Goal: Task Accomplishment & Management: Manage account settings

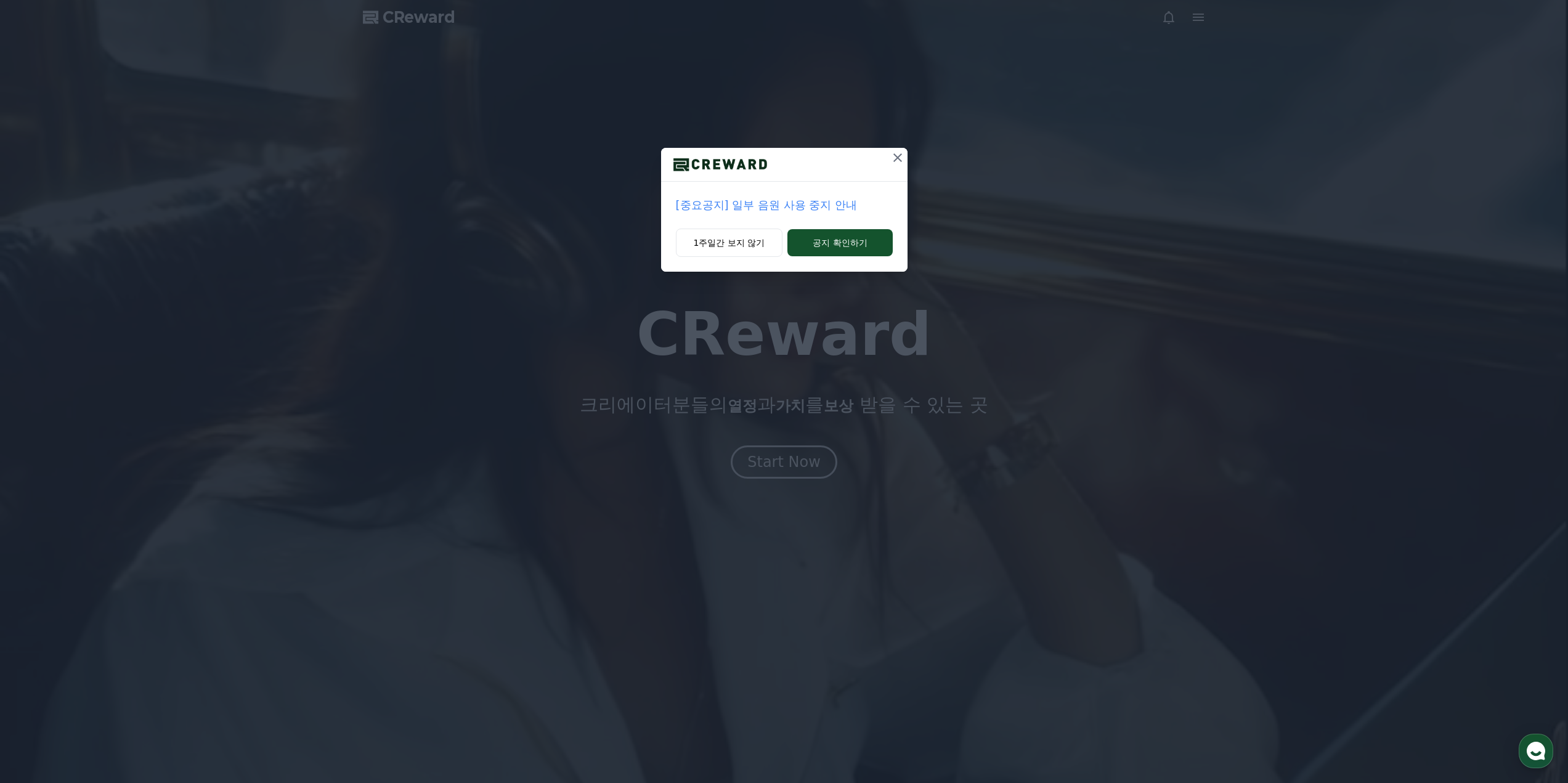
click at [774, 451] on div "[중요공지] 일부 음원 사용 중지 안내 1주일간 보지 않기 공지 확인하기" at bounding box center [784, 392] width 1568 height 783
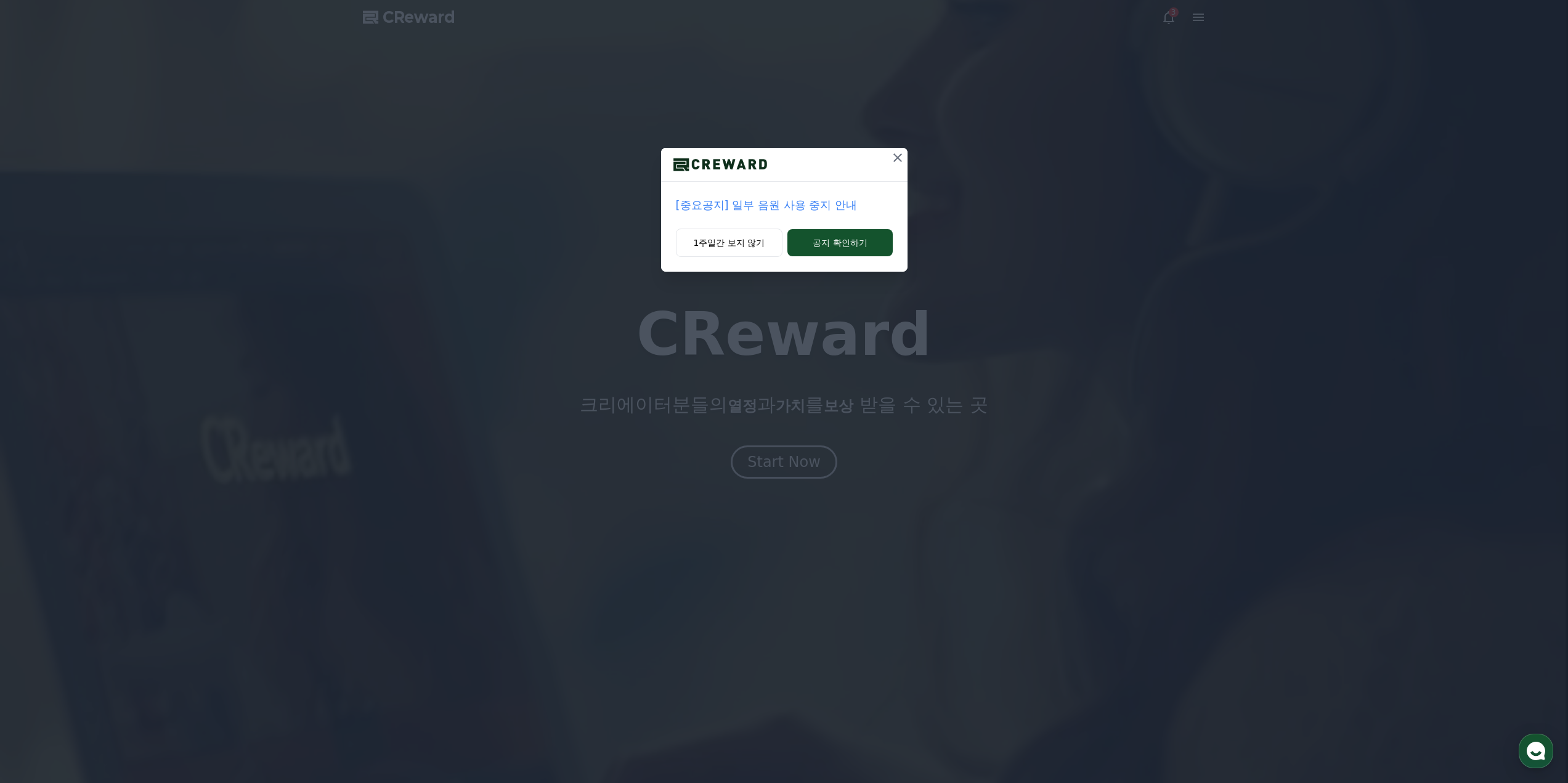
drag, startPoint x: 774, startPoint y: 451, endPoint x: 904, endPoint y: 162, distance: 316.9
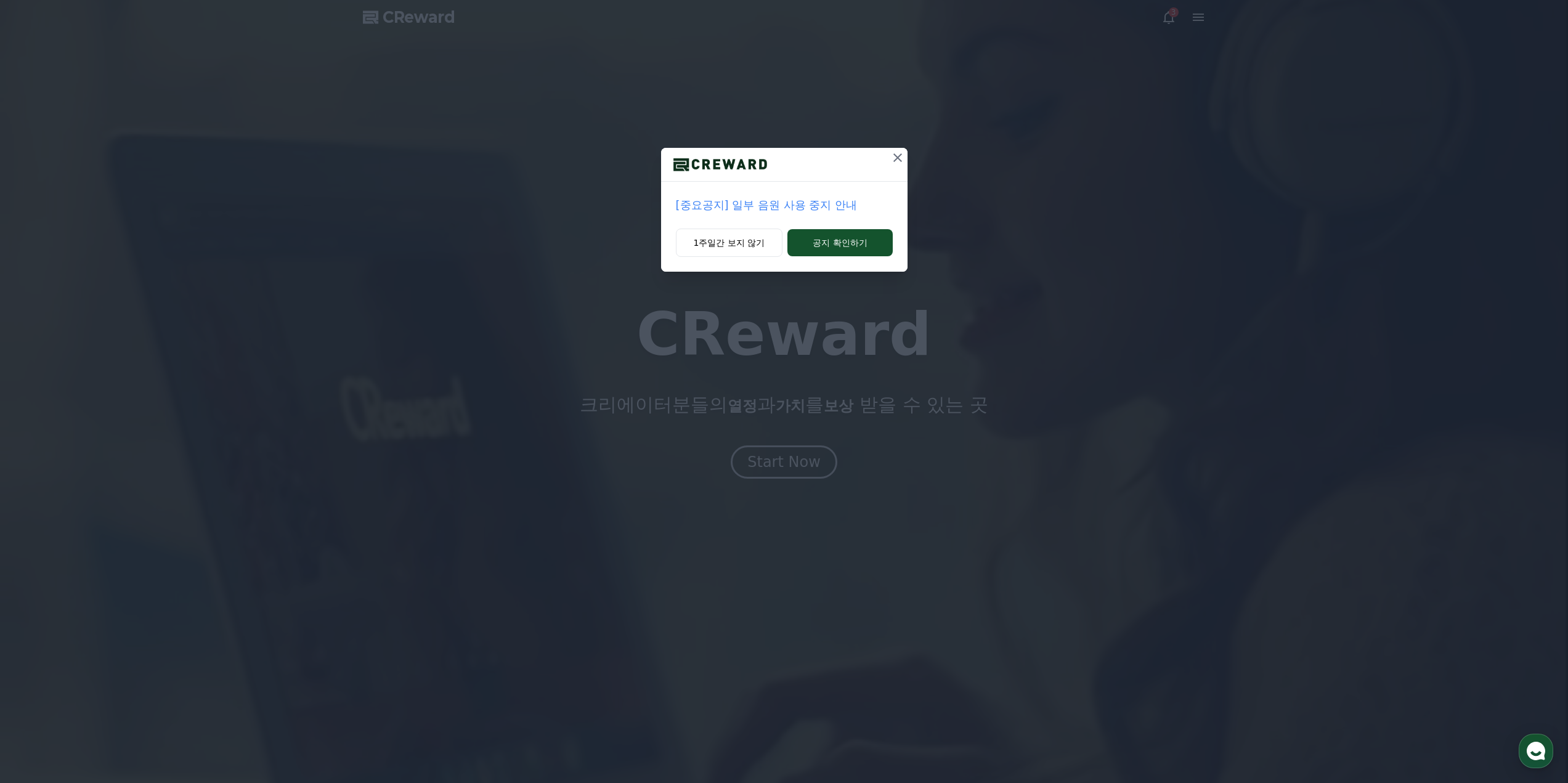
click at [904, 162] on icon at bounding box center [897, 158] width 15 height 15
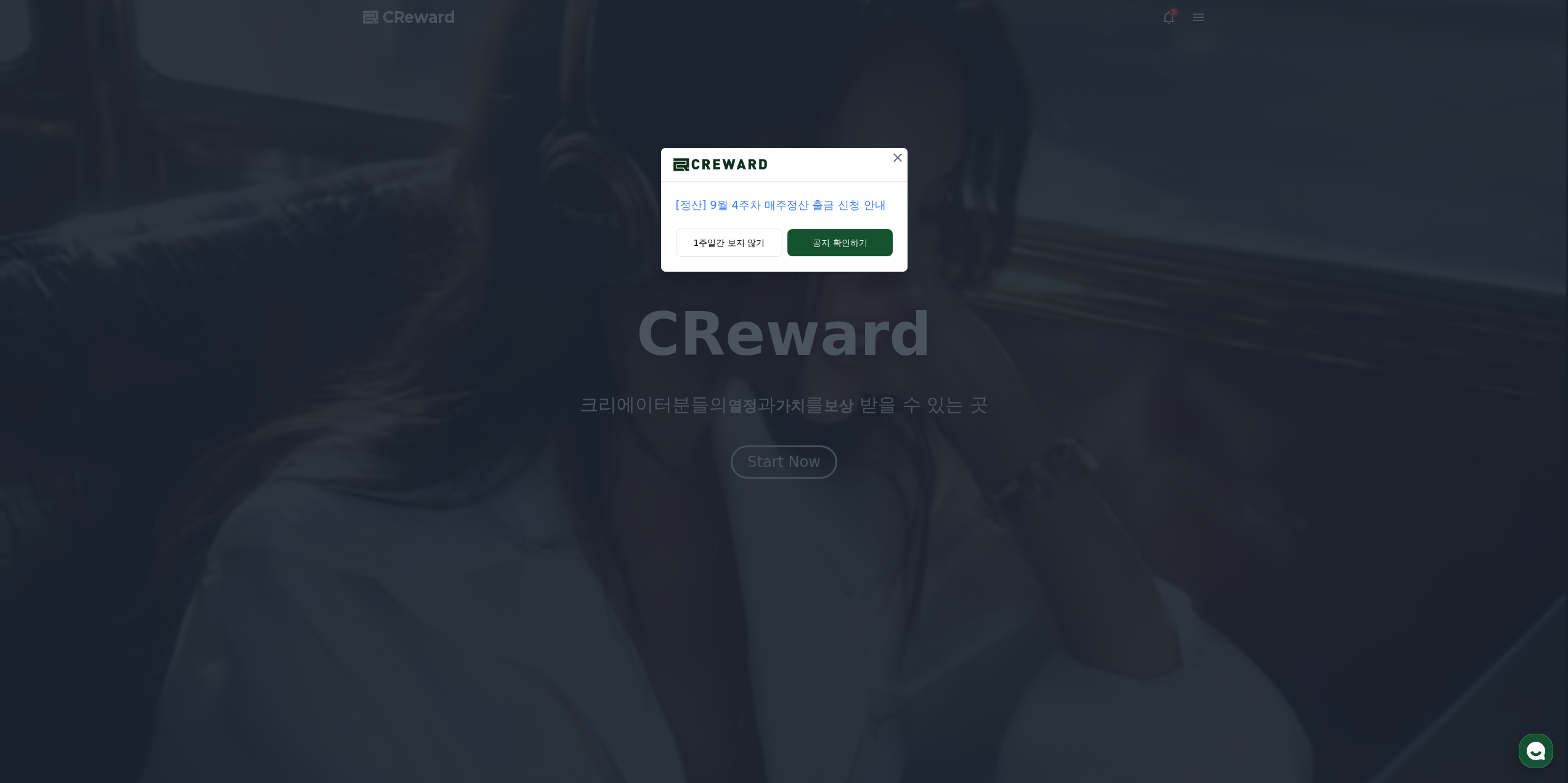
click at [904, 162] on icon at bounding box center [897, 158] width 15 height 15
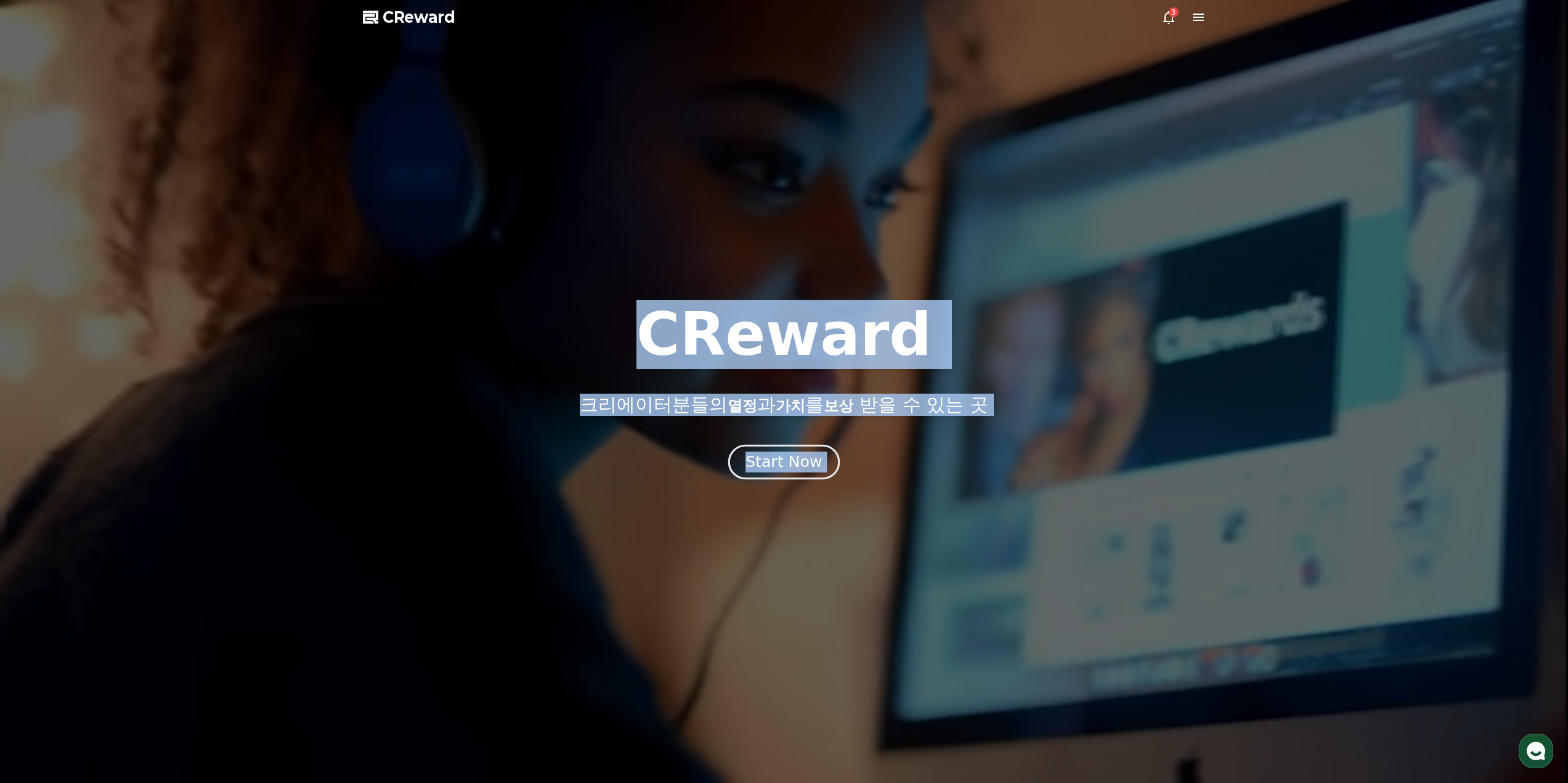
drag, startPoint x: 904, startPoint y: 162, endPoint x: 761, endPoint y: 472, distance: 341.4
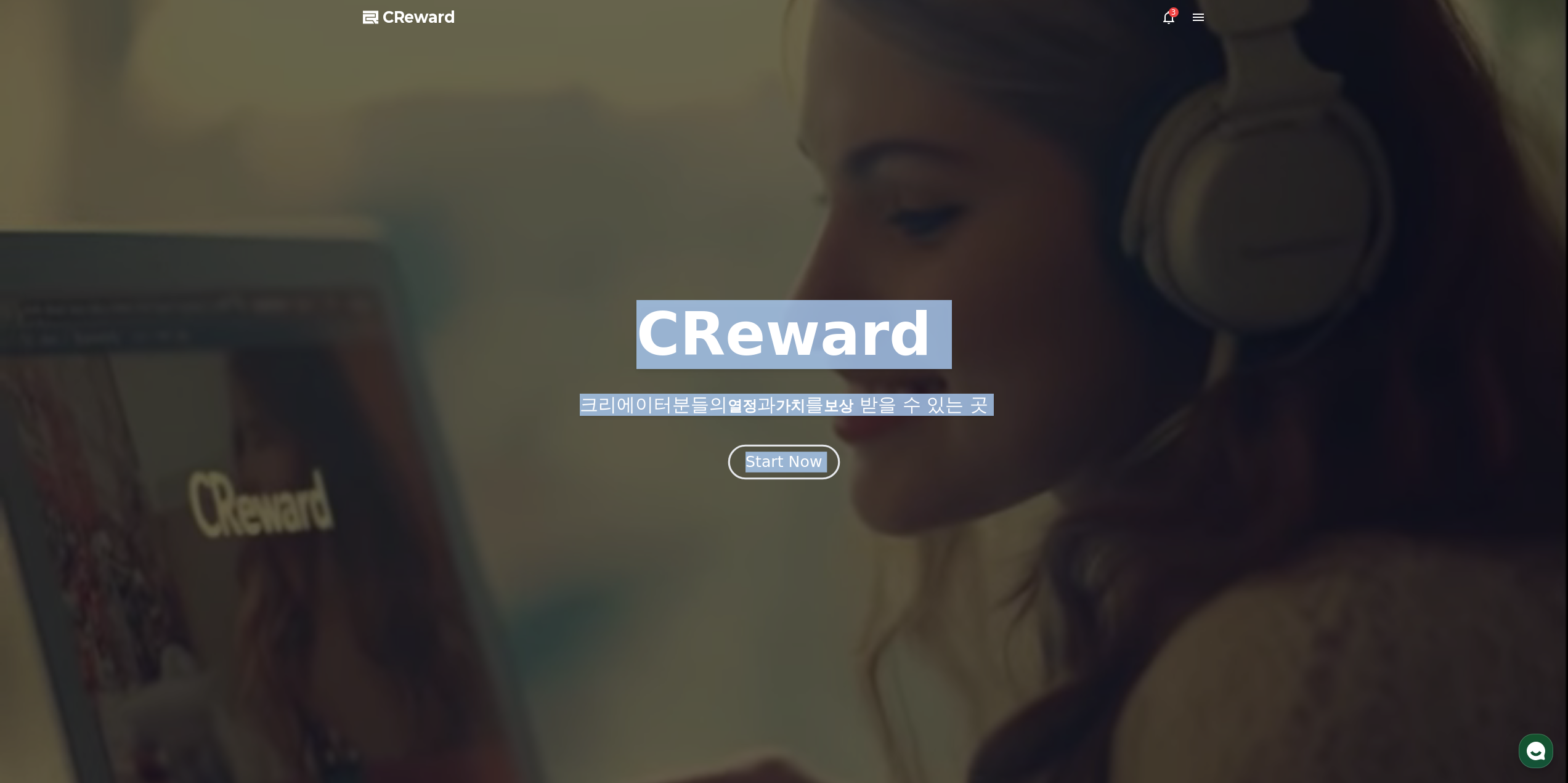
click at [789, 463] on div "CReward 크리에이터분들의 열정 과 가치 를 보상 받을 수 있는 곳 Start Now" at bounding box center [784, 409] width 1568 height 749
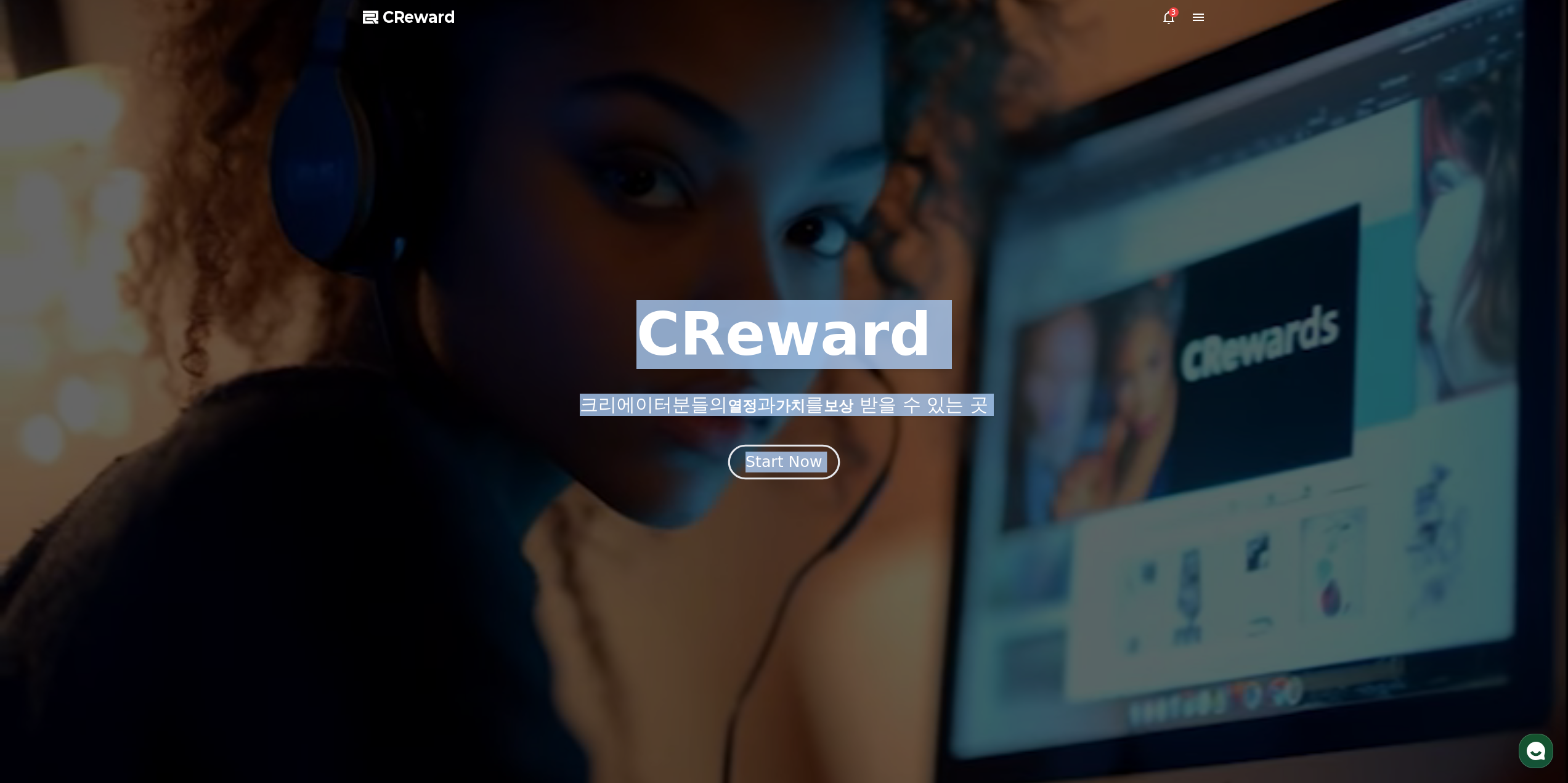
click at [761, 472] on div "Start Now" at bounding box center [784, 462] width 76 height 21
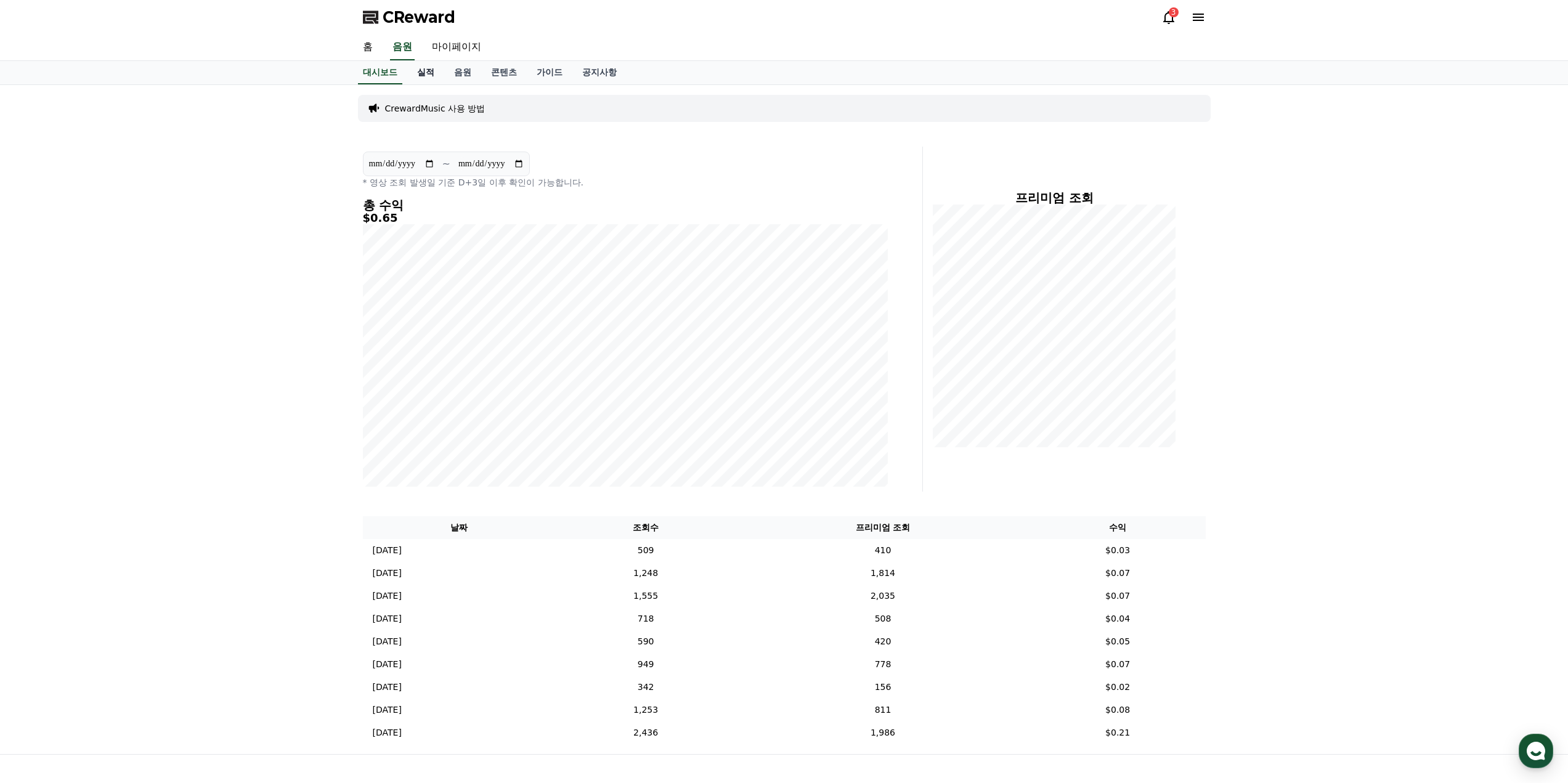
click at [426, 71] on link "실적" at bounding box center [425, 73] width 37 height 23
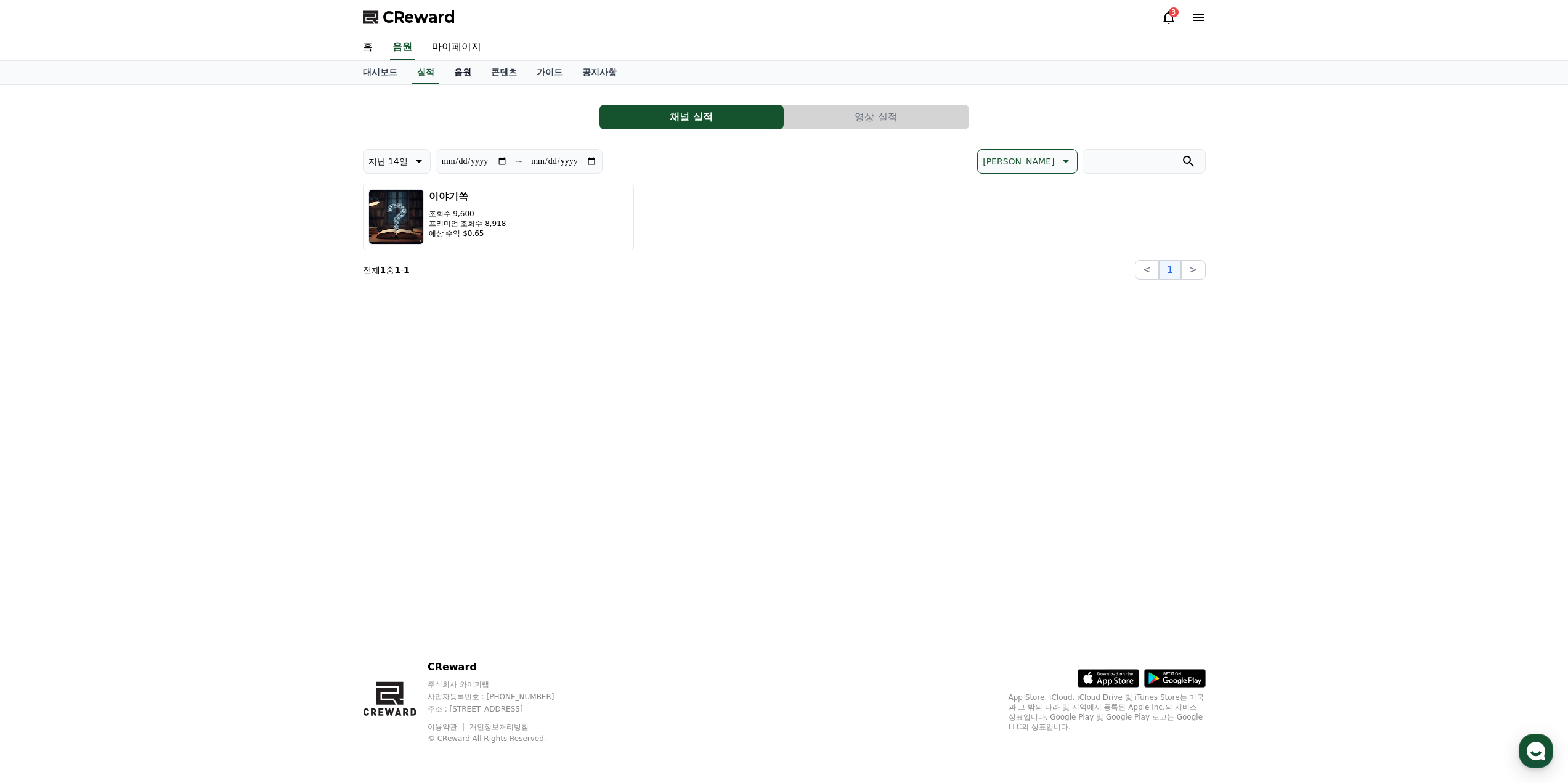
click at [476, 75] on link "음원" at bounding box center [463, 73] width 37 height 23
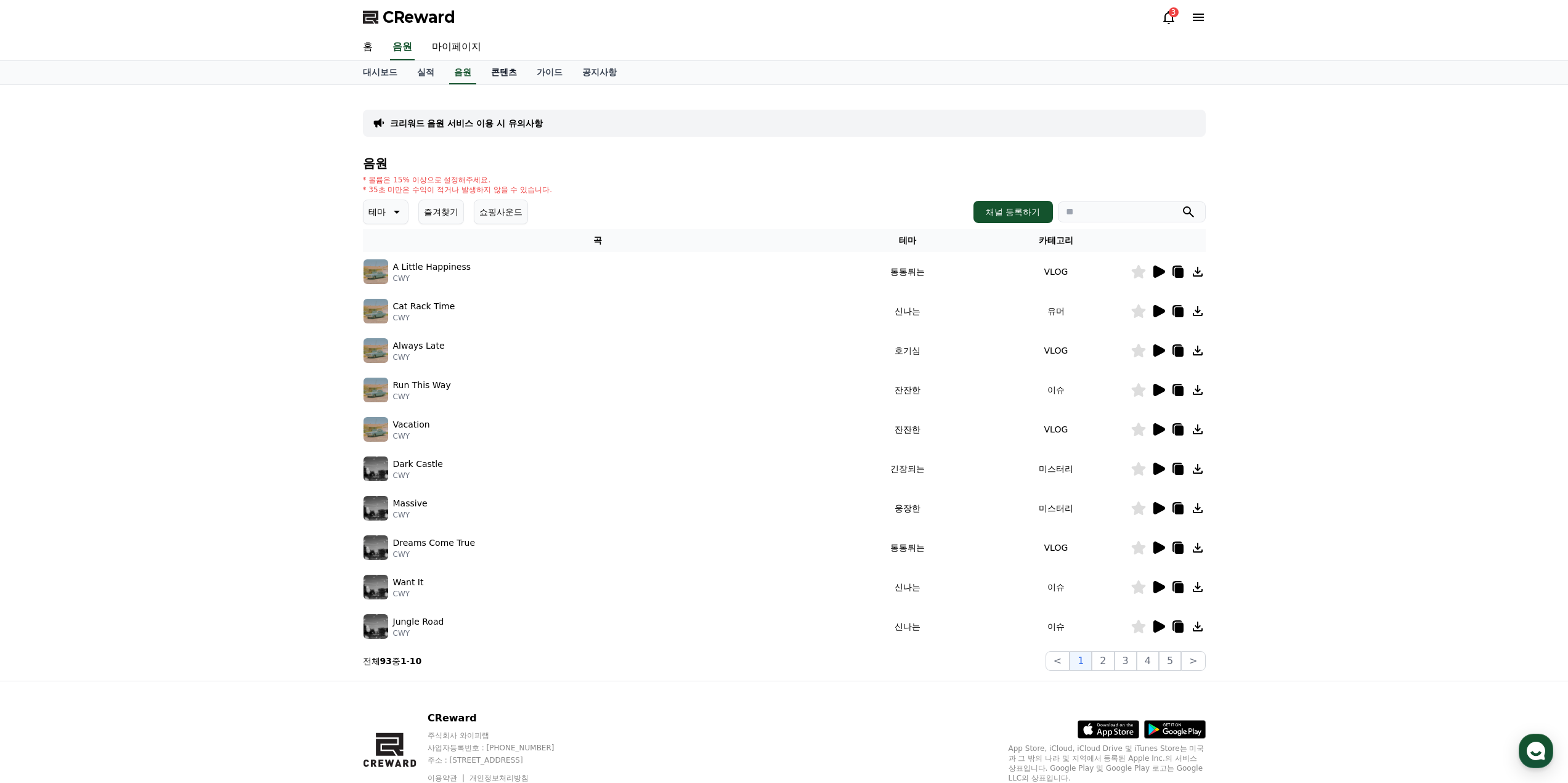
click at [502, 66] on link "콘텐츠" at bounding box center [503, 73] width 46 height 23
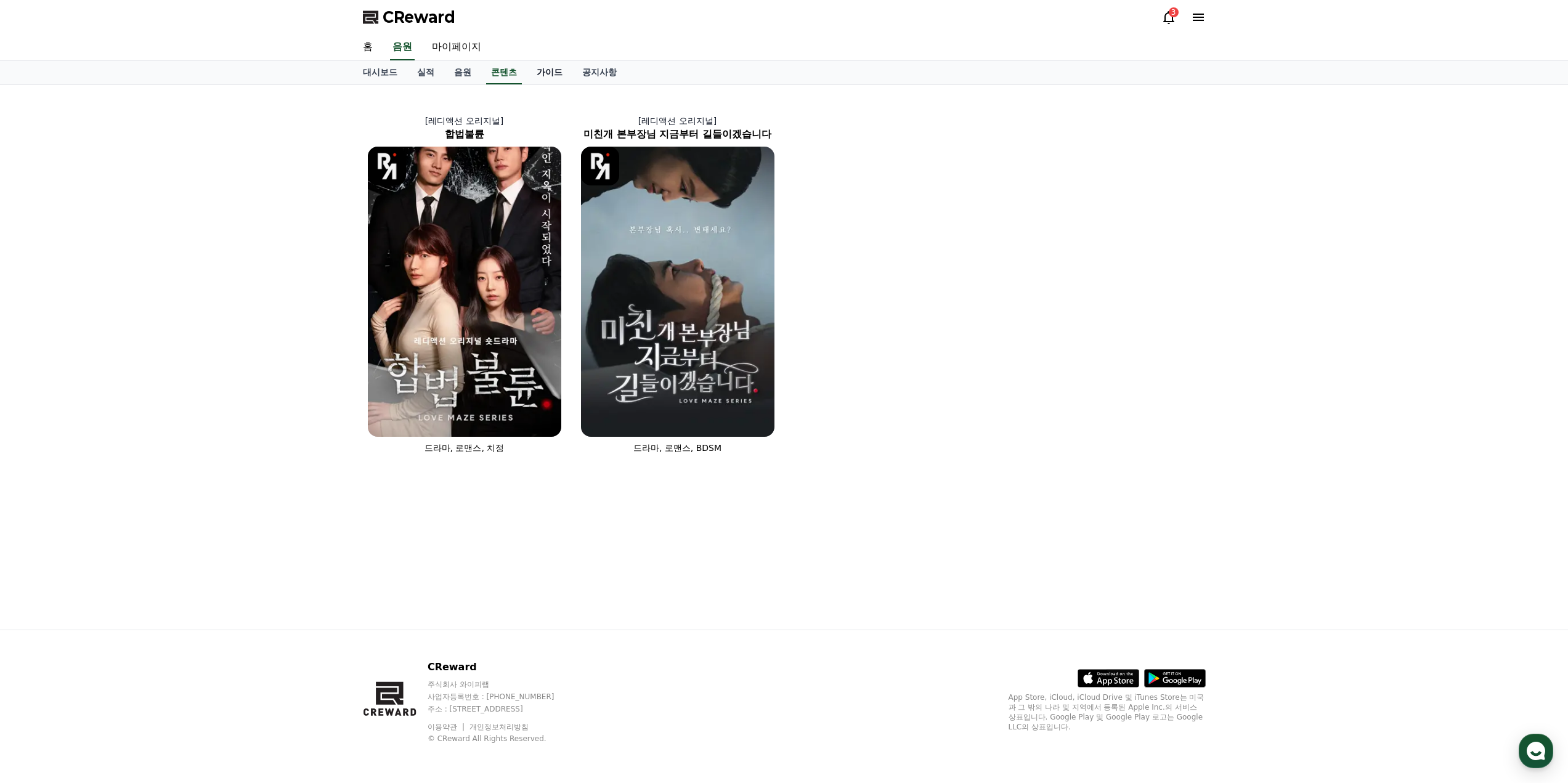
click at [544, 66] on link "가이드" at bounding box center [549, 73] width 46 height 23
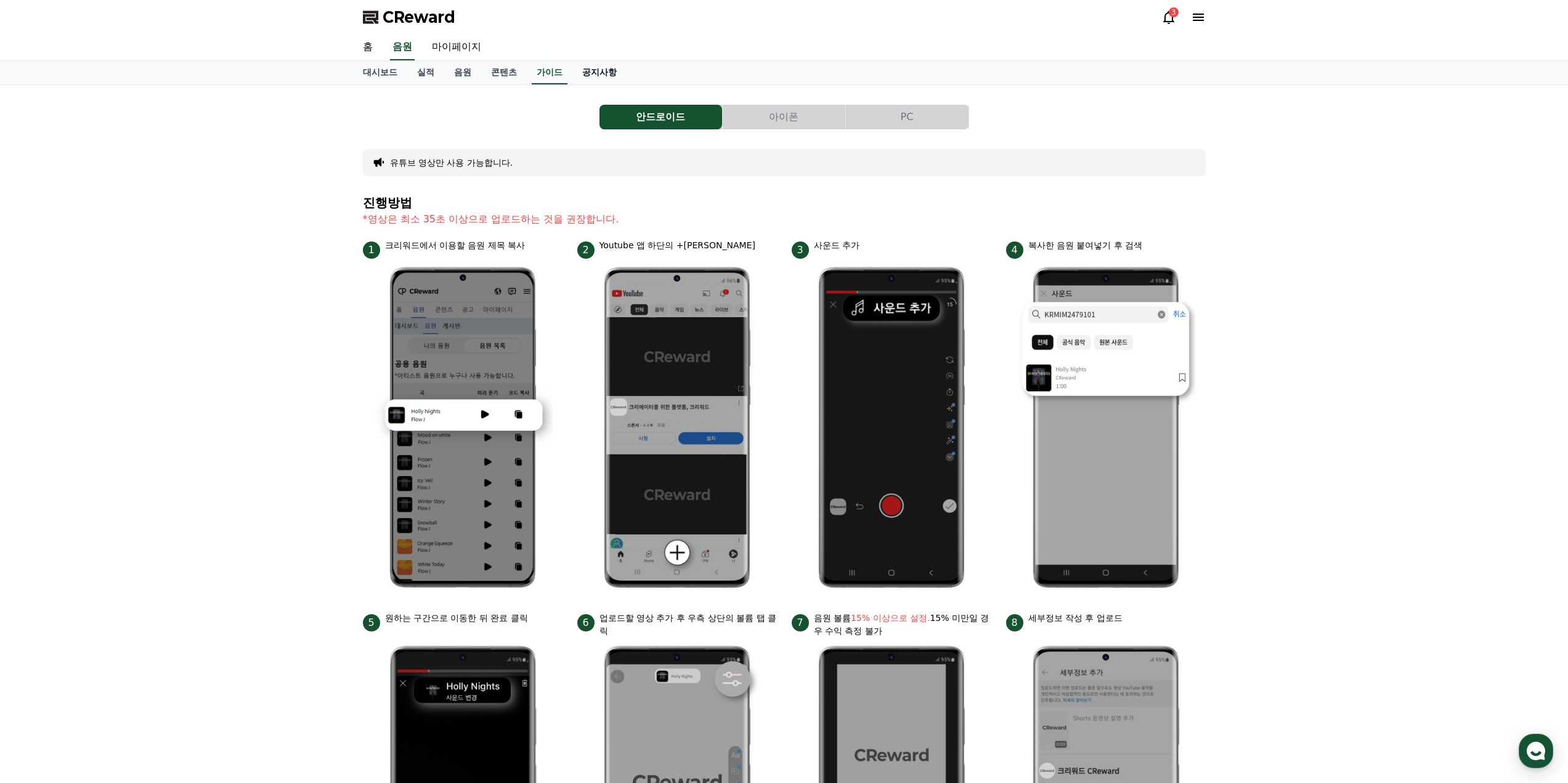
click at [593, 66] on link "공지사항" at bounding box center [599, 73] width 54 height 23
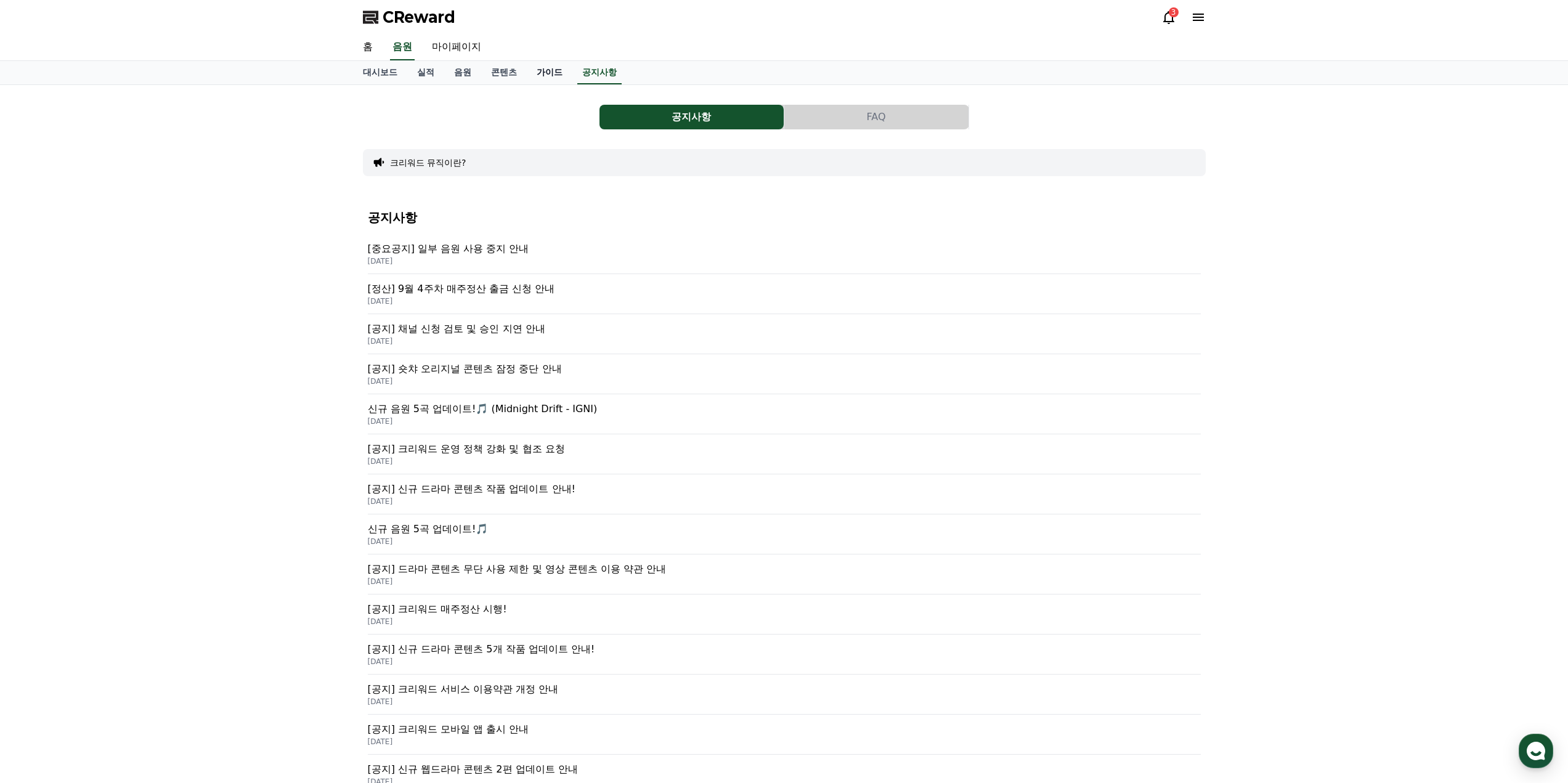
click at [551, 68] on link "가이드" at bounding box center [549, 73] width 46 height 23
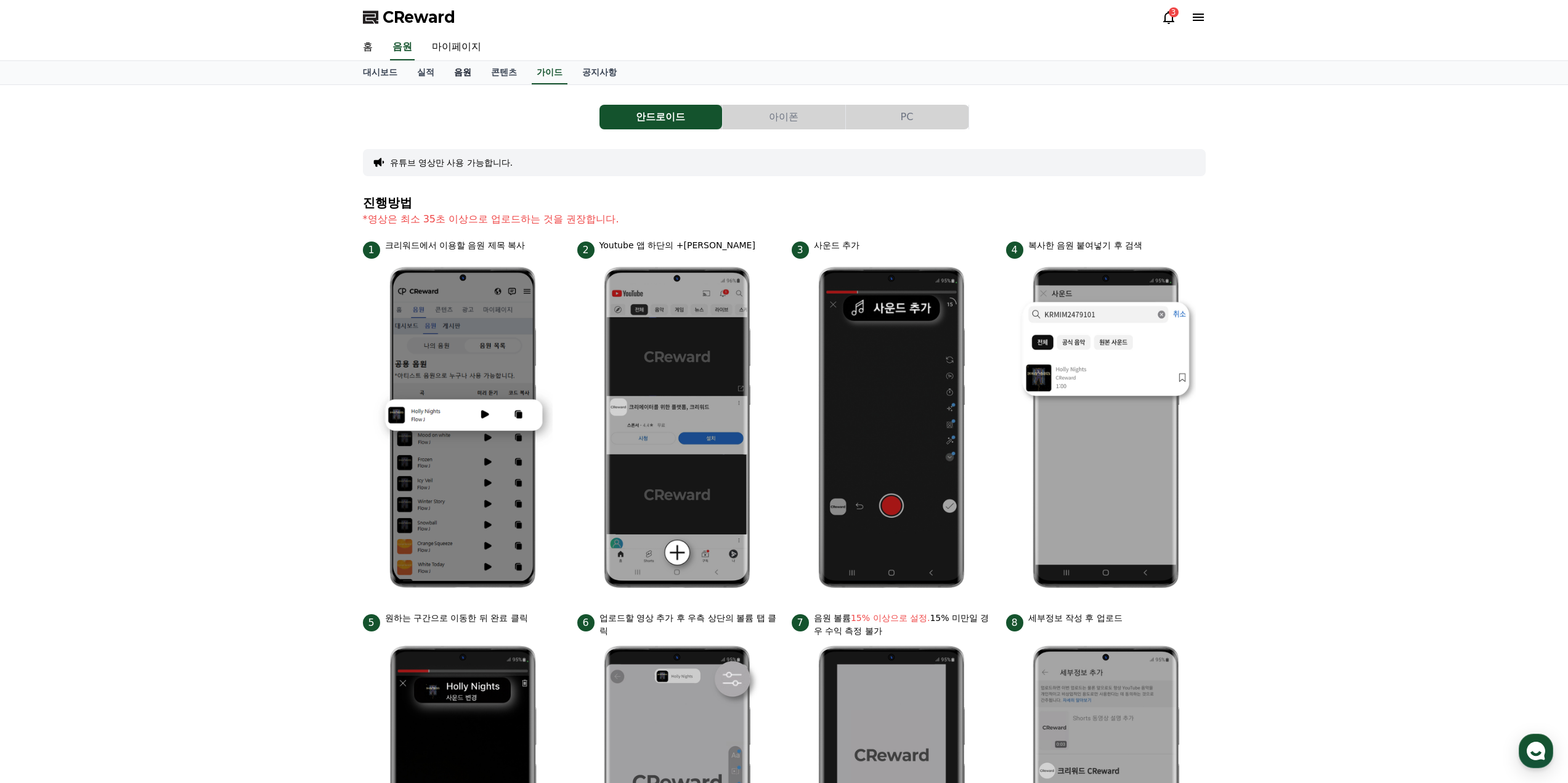
click at [456, 66] on link "음원" at bounding box center [463, 73] width 37 height 23
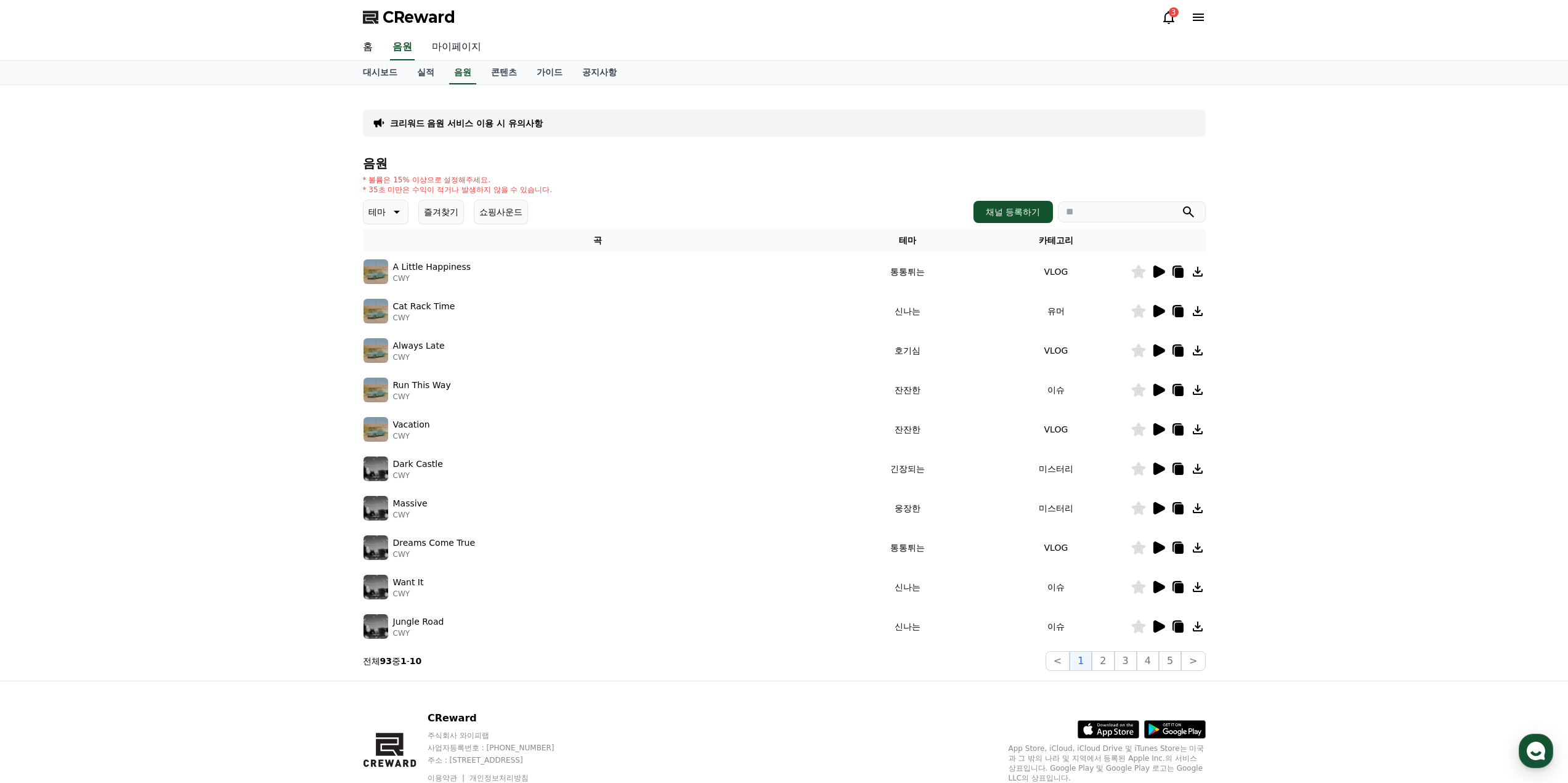
click at [428, 46] on link "마이페이지" at bounding box center [456, 47] width 69 height 26
select select "**********"
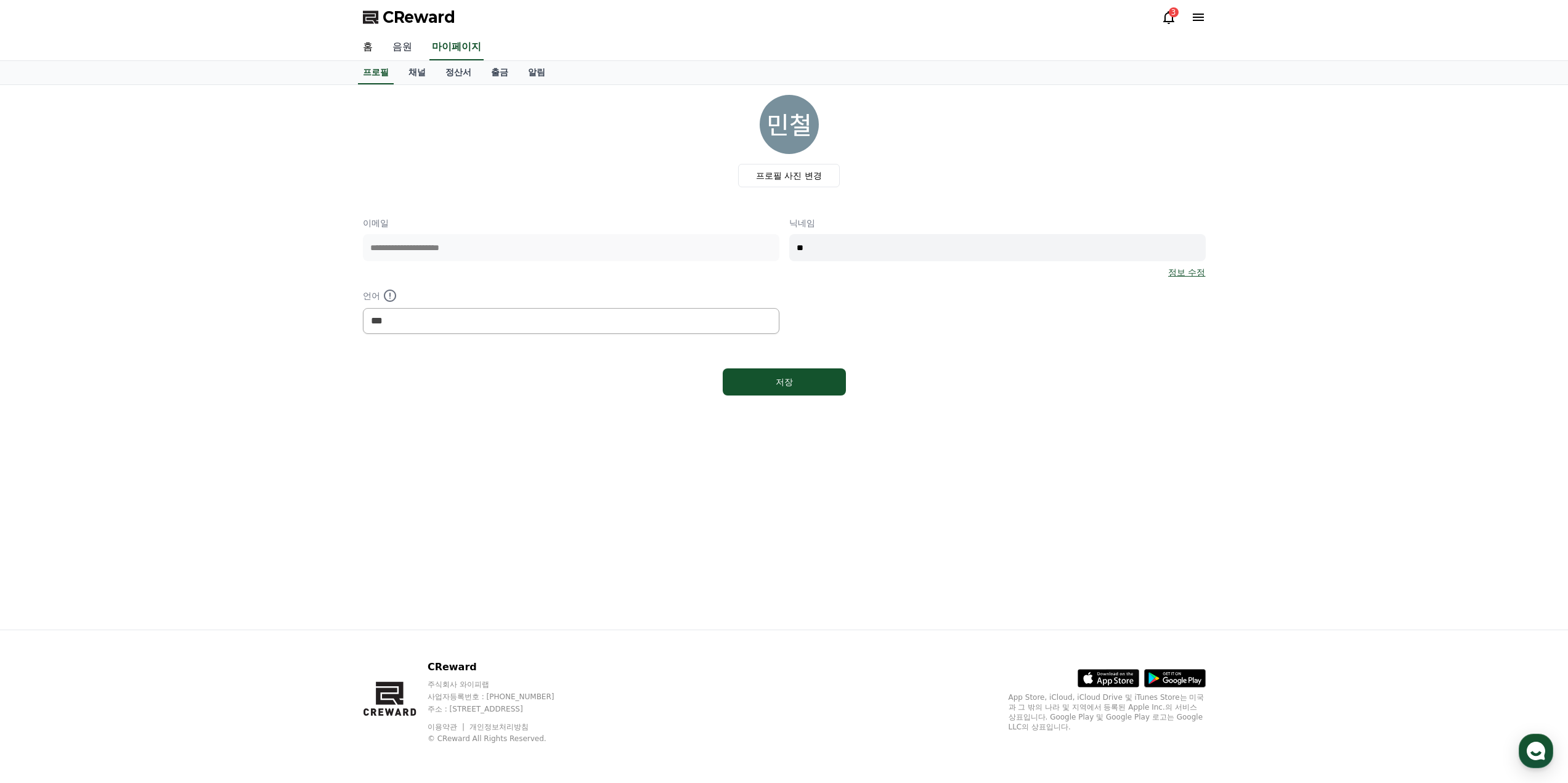
click at [386, 49] on link "음원" at bounding box center [402, 47] width 40 height 26
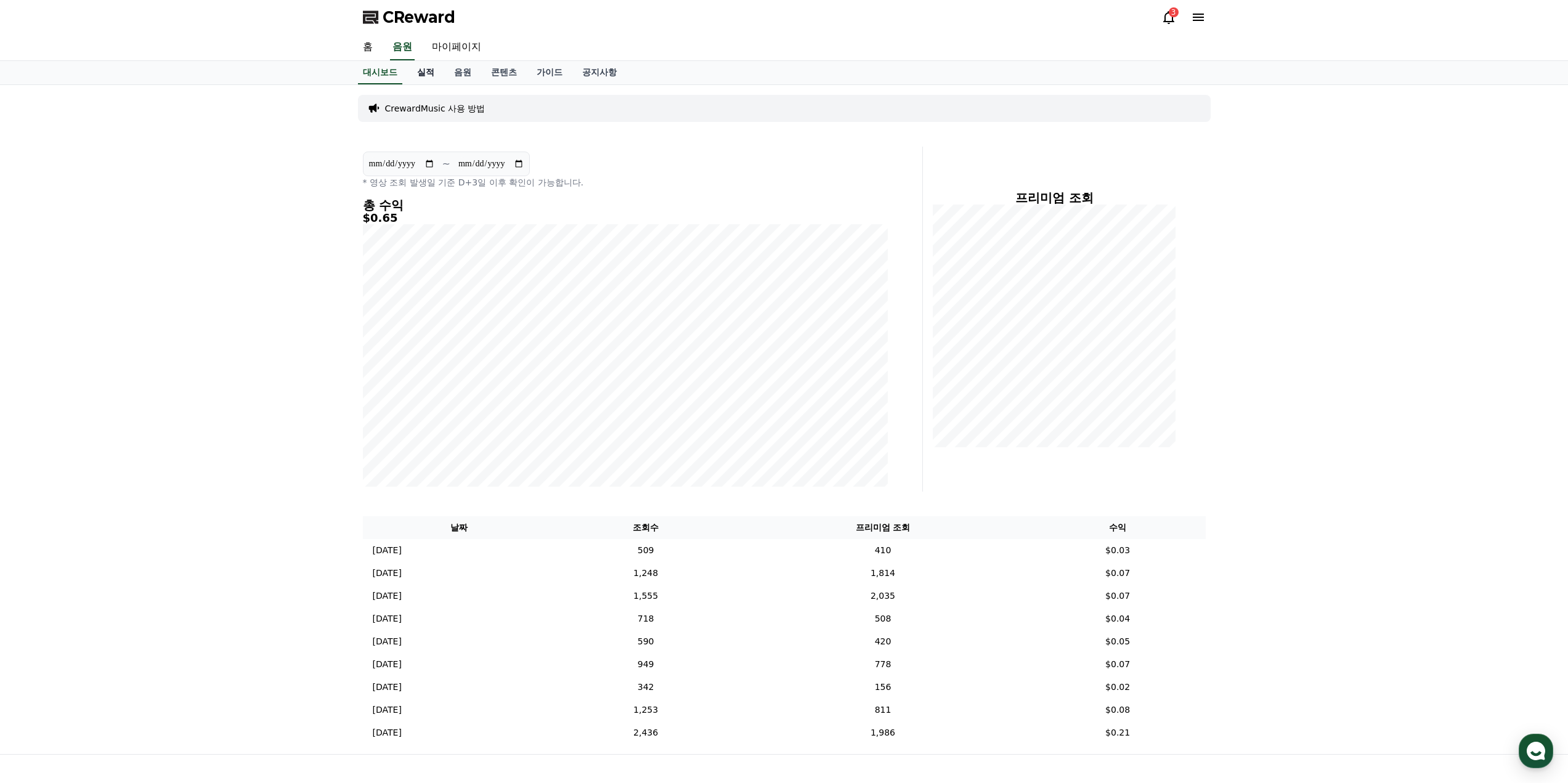
click at [417, 73] on link "실적" at bounding box center [425, 73] width 37 height 23
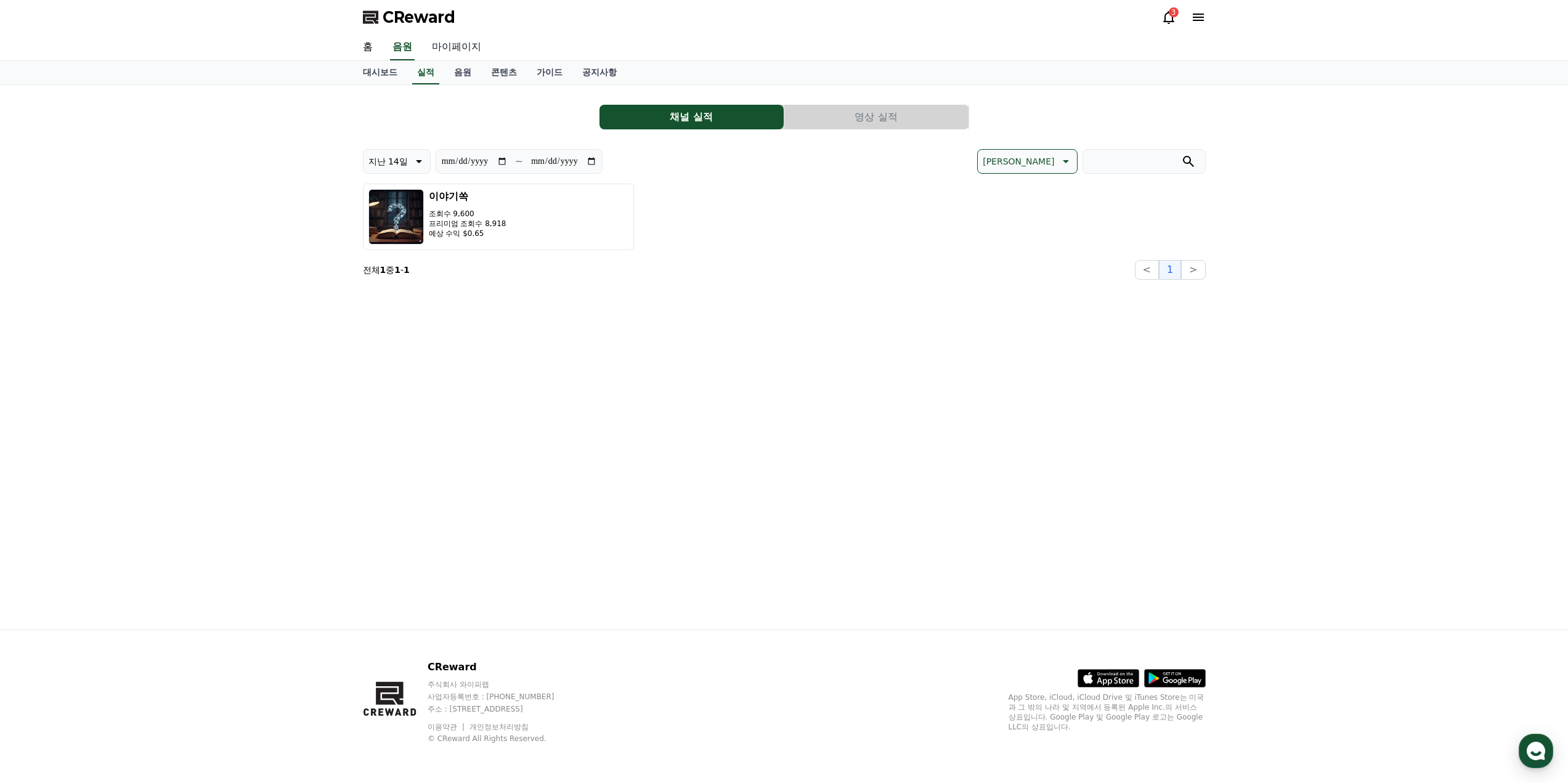
click at [449, 54] on link "마이페이지" at bounding box center [456, 47] width 69 height 26
select select "**********"
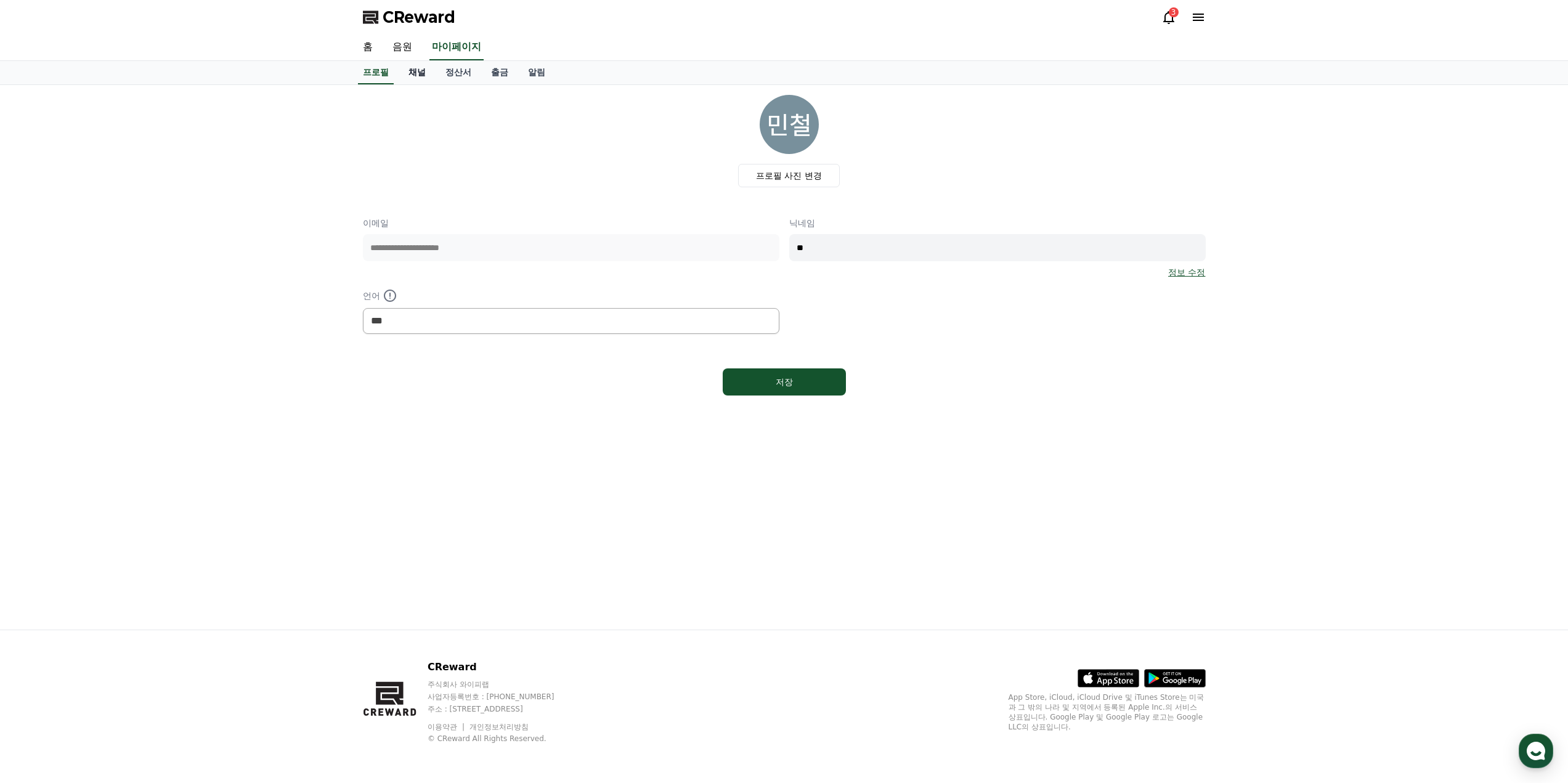
click at [417, 69] on link "채널" at bounding box center [417, 73] width 37 height 23
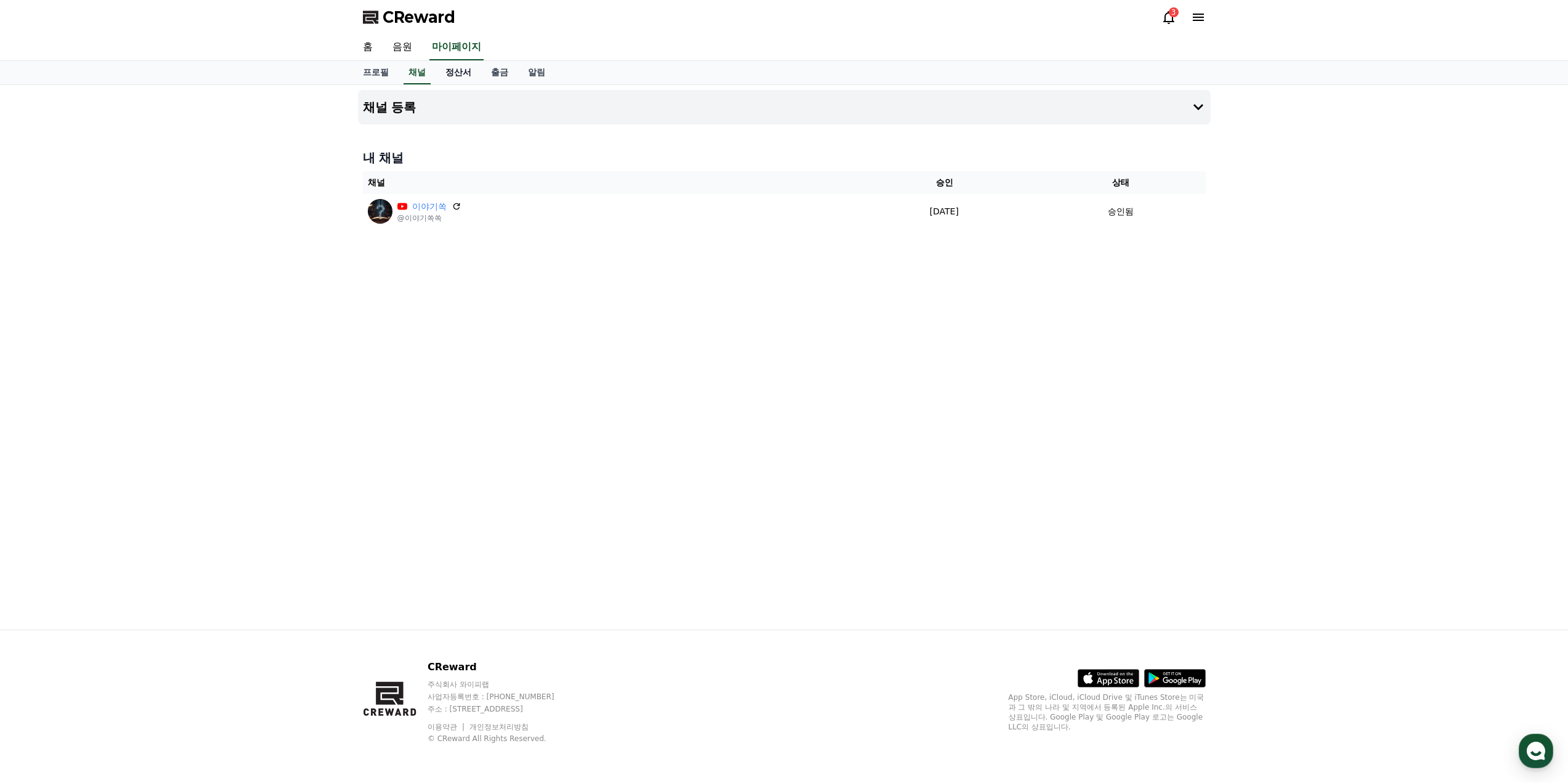
click at [454, 71] on link "정산서" at bounding box center [458, 73] width 46 height 23
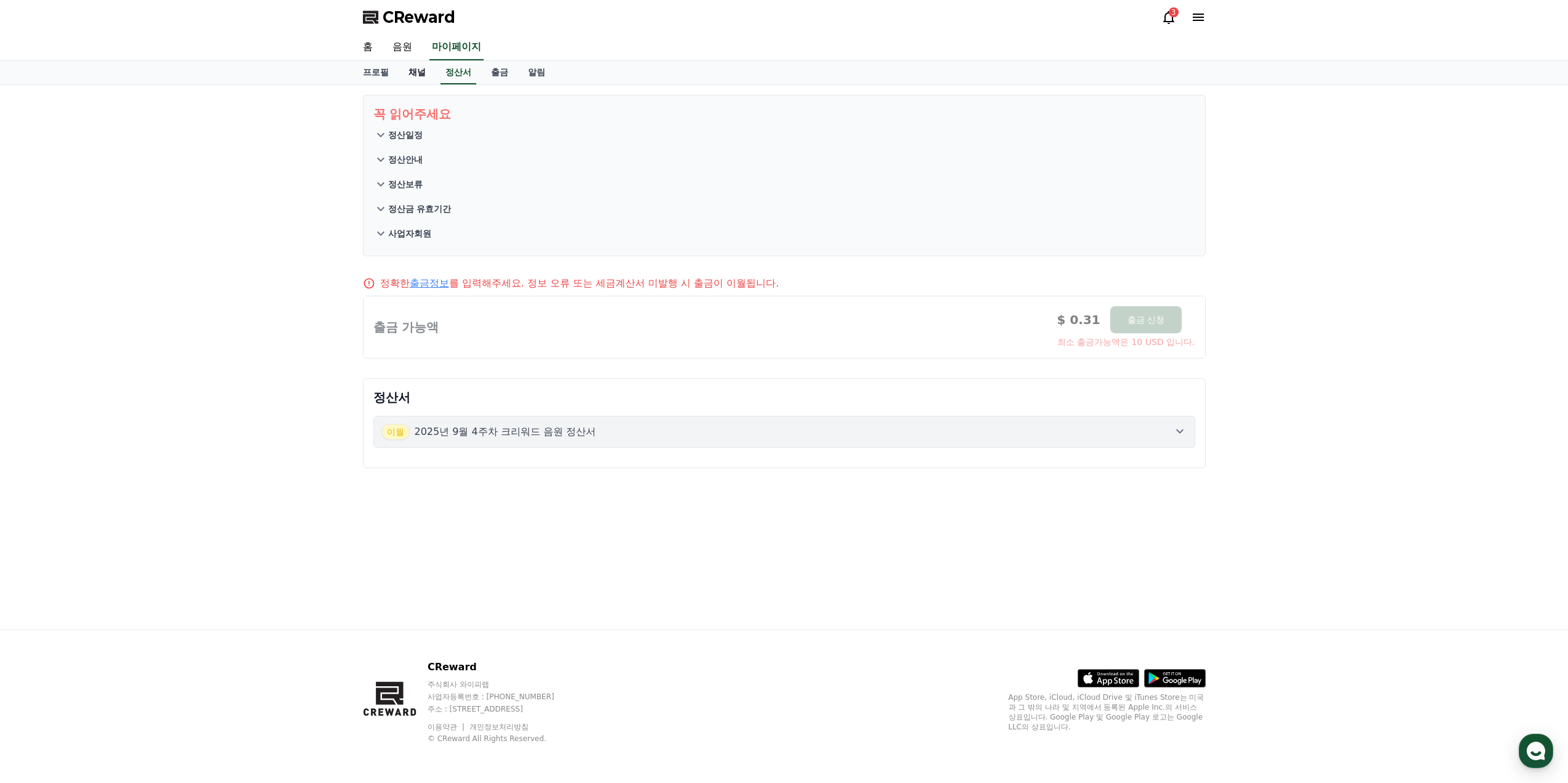
click at [434, 70] on link "채널" at bounding box center [417, 73] width 37 height 23
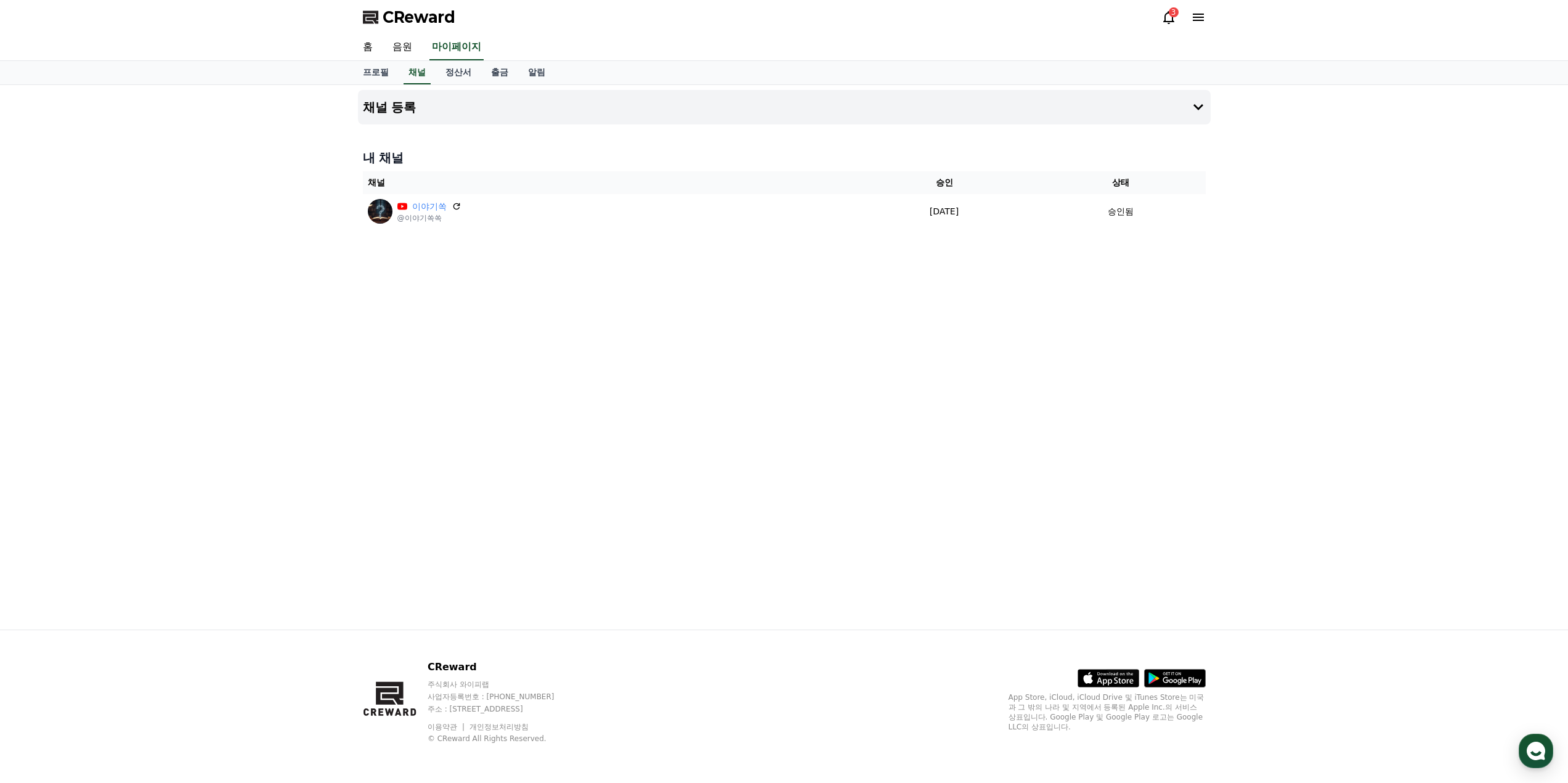
click at [1178, 18] on div "3" at bounding box center [1182, 17] width 44 height 15
click at [1161, 22] on icon at bounding box center [1168, 17] width 15 height 15
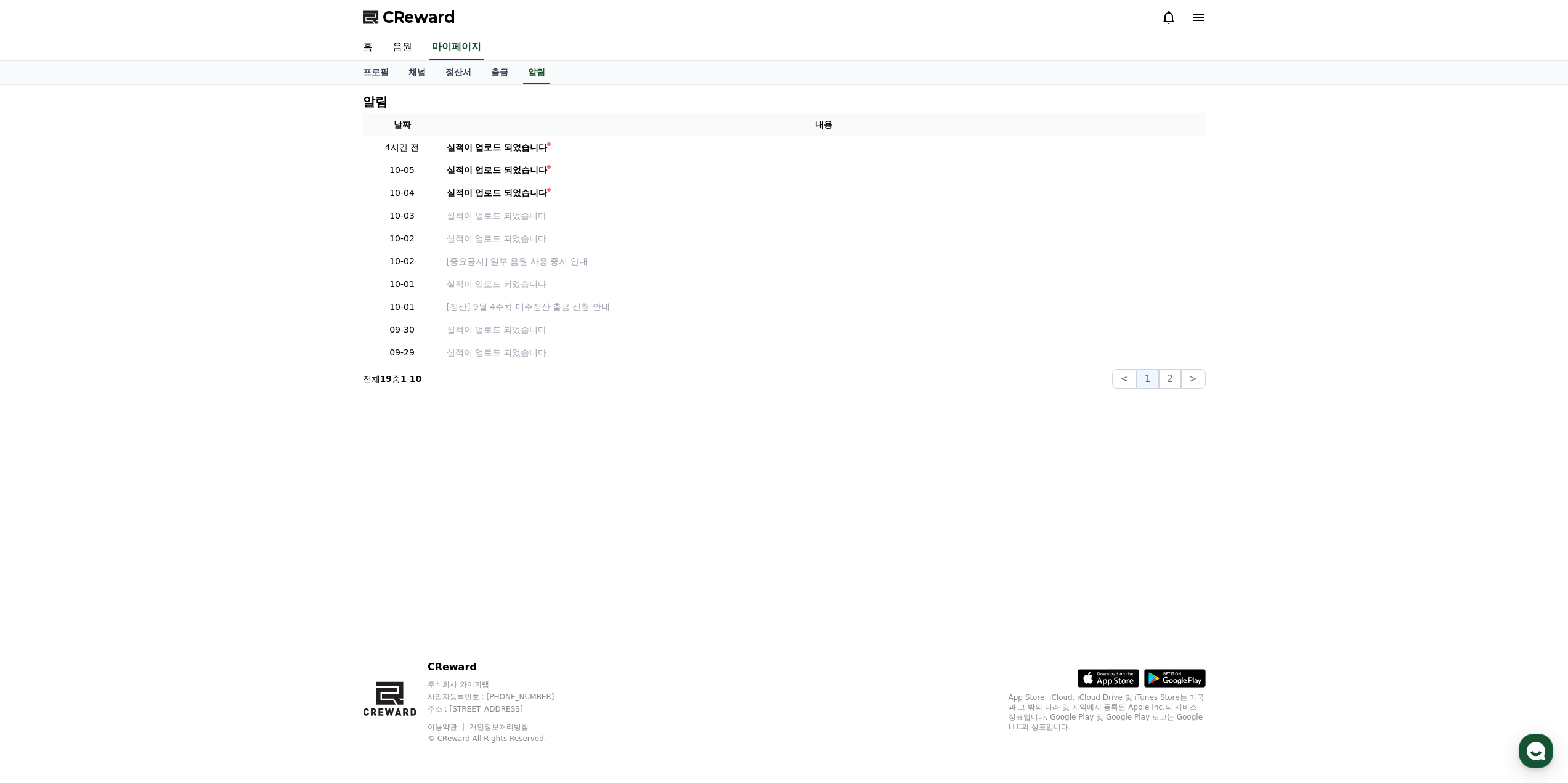
click at [1189, 16] on div at bounding box center [1182, 17] width 44 height 15
drag, startPoint x: 1197, startPoint y: 16, endPoint x: 843, endPoint y: 105, distance: 365.0
click at [851, 102] on div "CReward 홈 음원 마이페이지 프로필 채널 정산서 출금 알림 알림 날짜 내용 4시간 전 실적이 업로드 되었습니다 10-05 실적이 업로드 …" at bounding box center [784, 392] width 1568 height 783
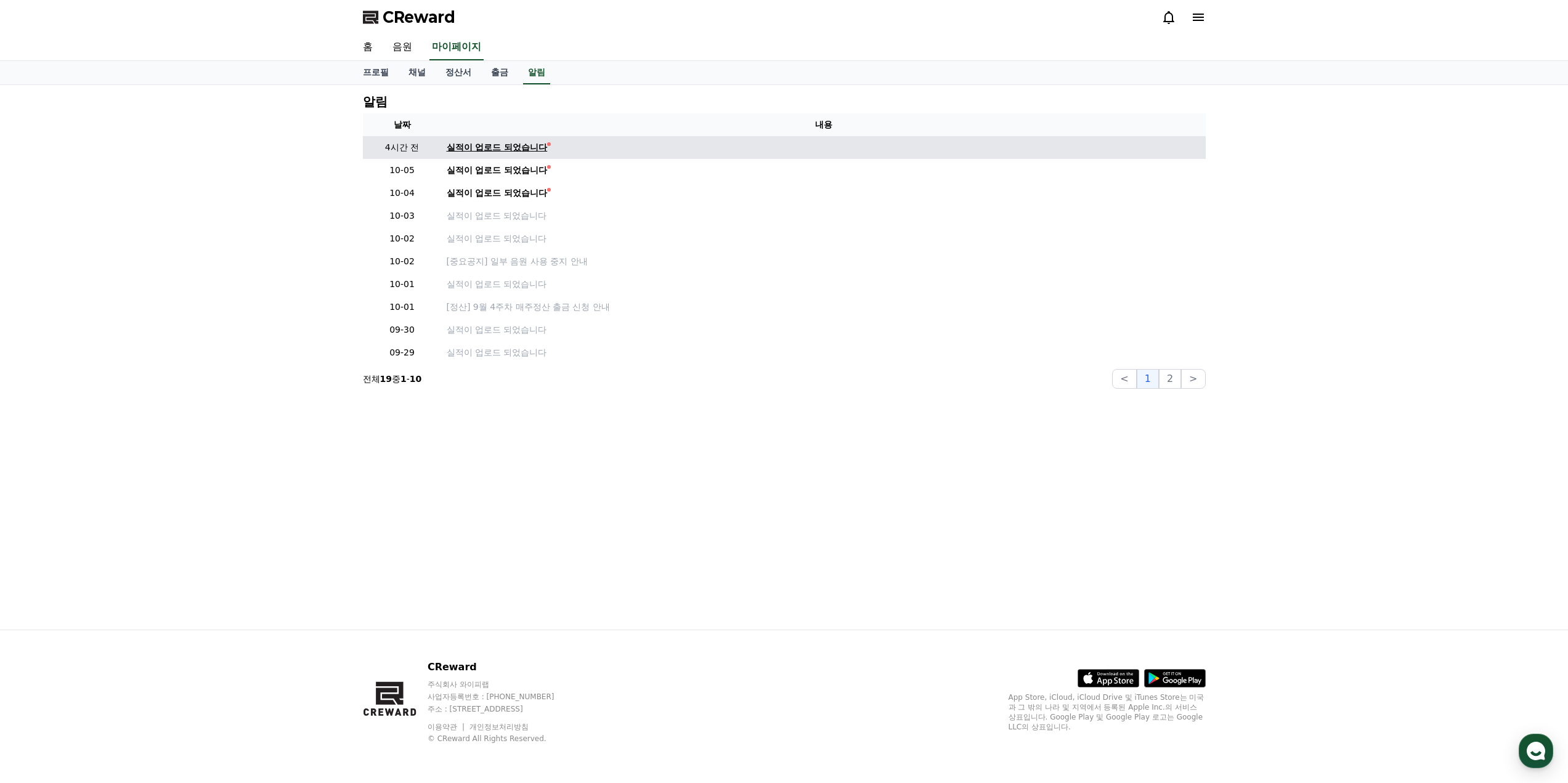
click at [478, 147] on div "실적이 업로드 되었습니다" at bounding box center [498, 148] width 101 height 13
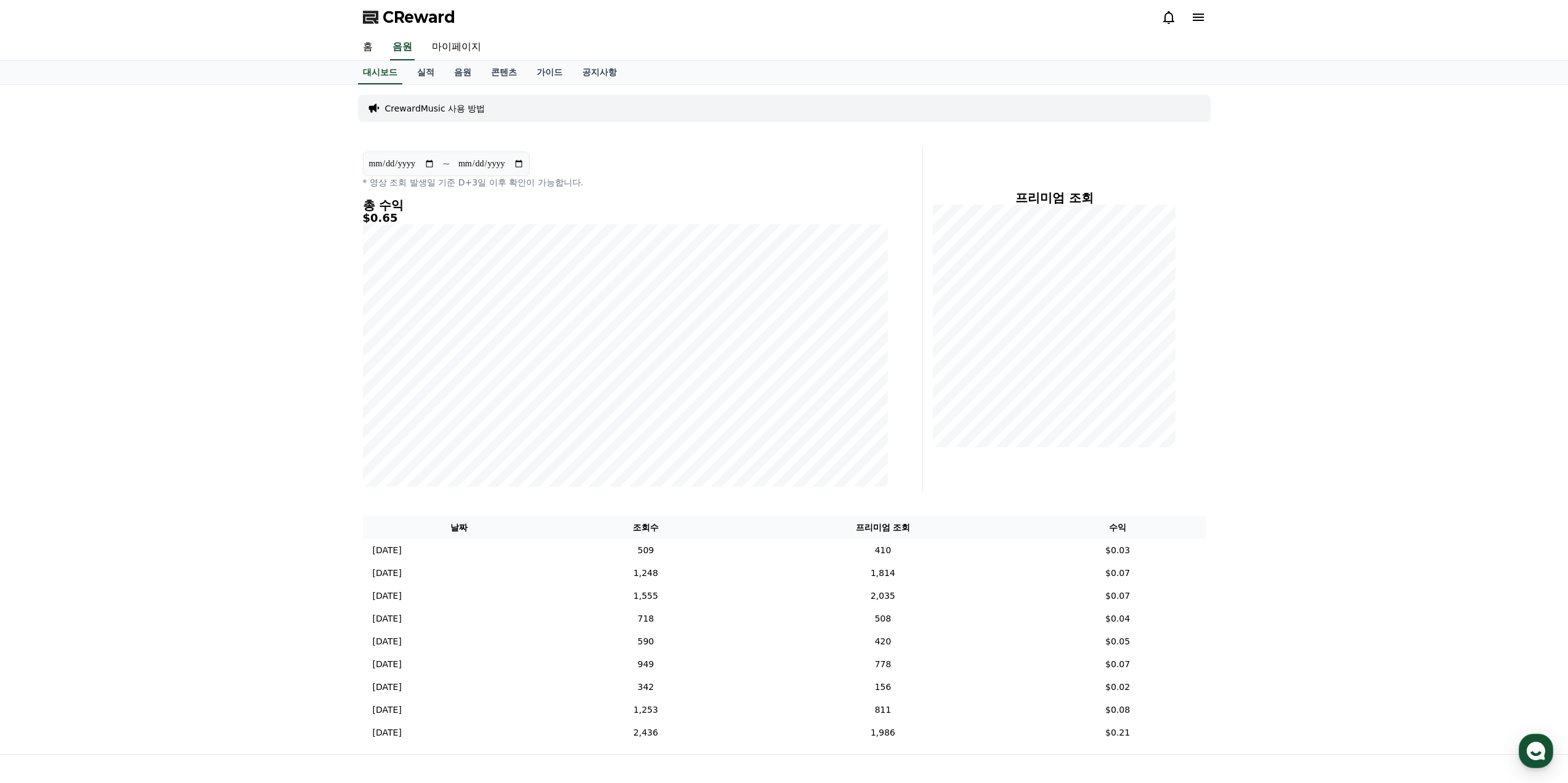
click at [1199, 18] on icon at bounding box center [1198, 17] width 15 height 15
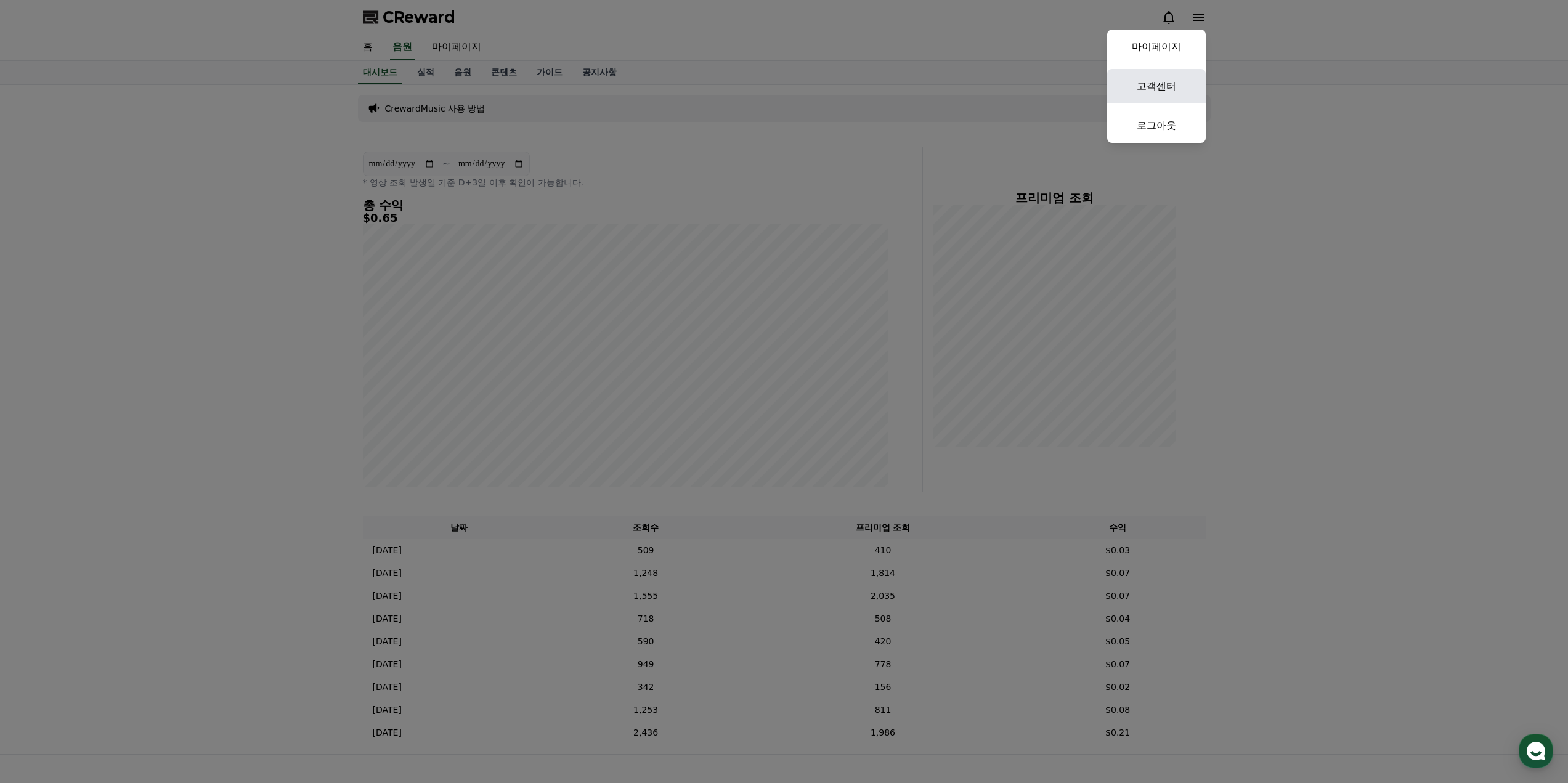
click at [1158, 82] on link "고객센터" at bounding box center [1156, 86] width 99 height 35
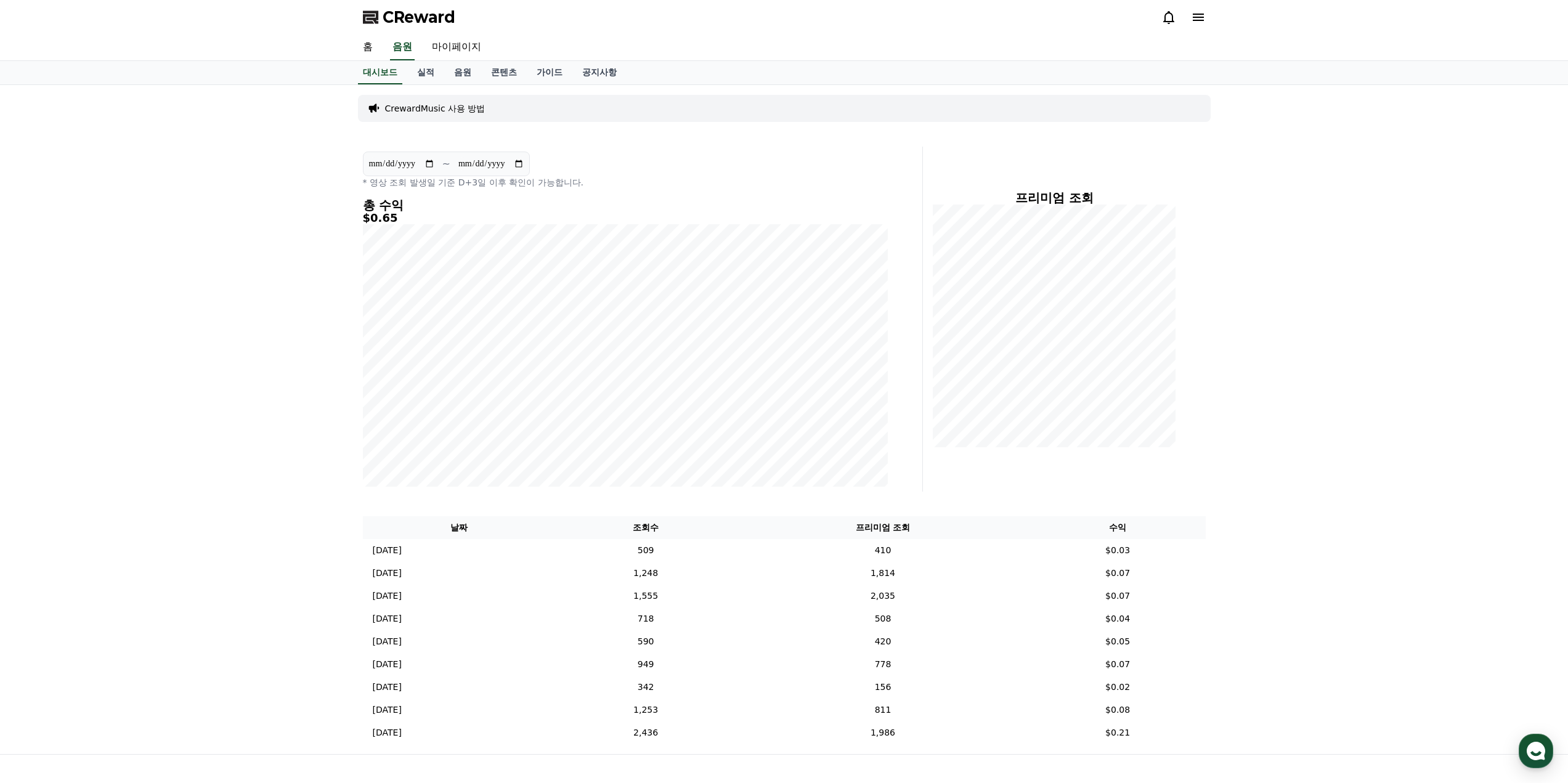
click at [384, 40] on div "홈 음원 마이페이지" at bounding box center [784, 47] width 862 height 26
click at [371, 44] on link "홈" at bounding box center [368, 47] width 30 height 26
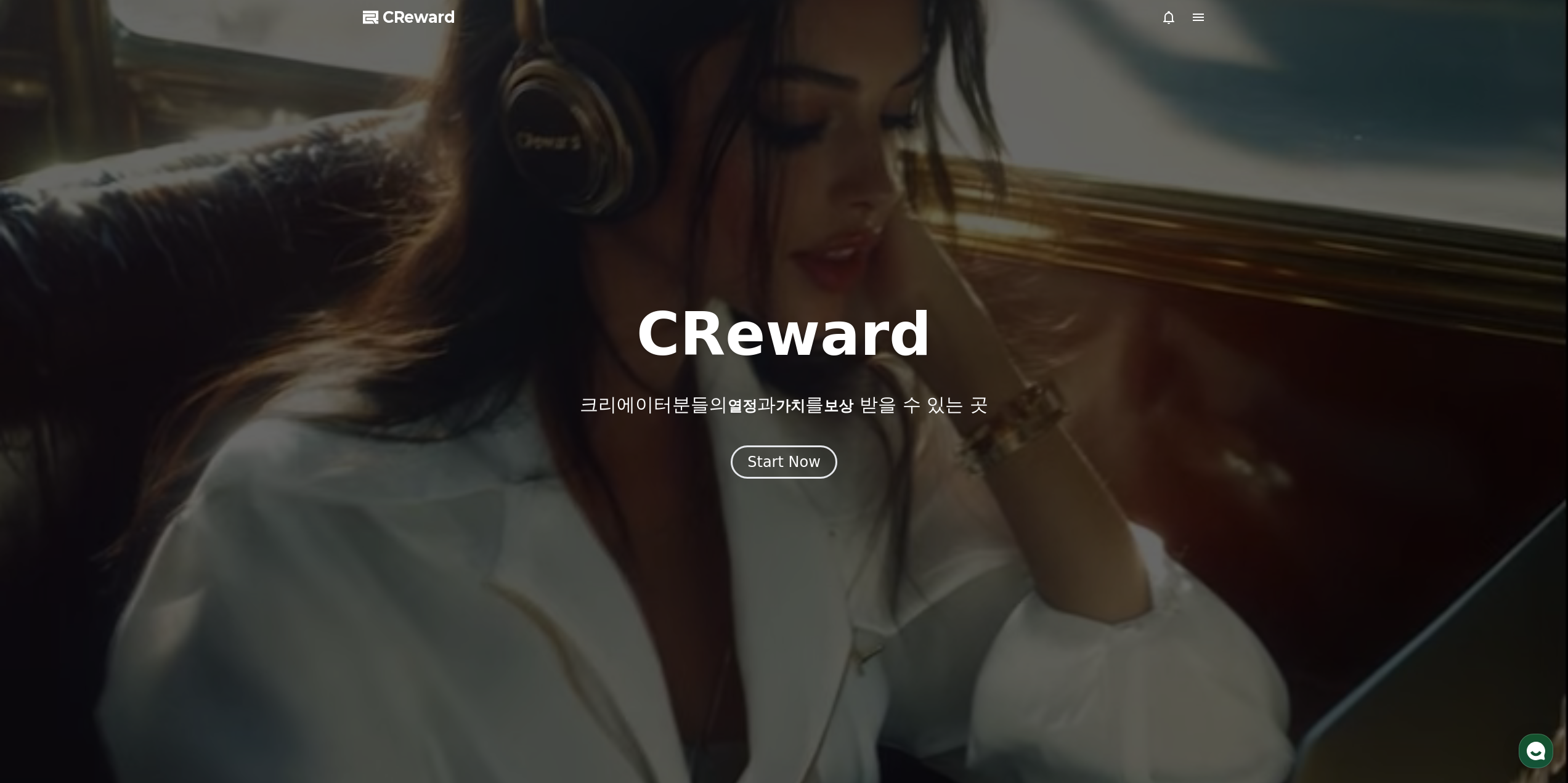
click at [426, 21] on span "CReward" at bounding box center [419, 17] width 73 height 20
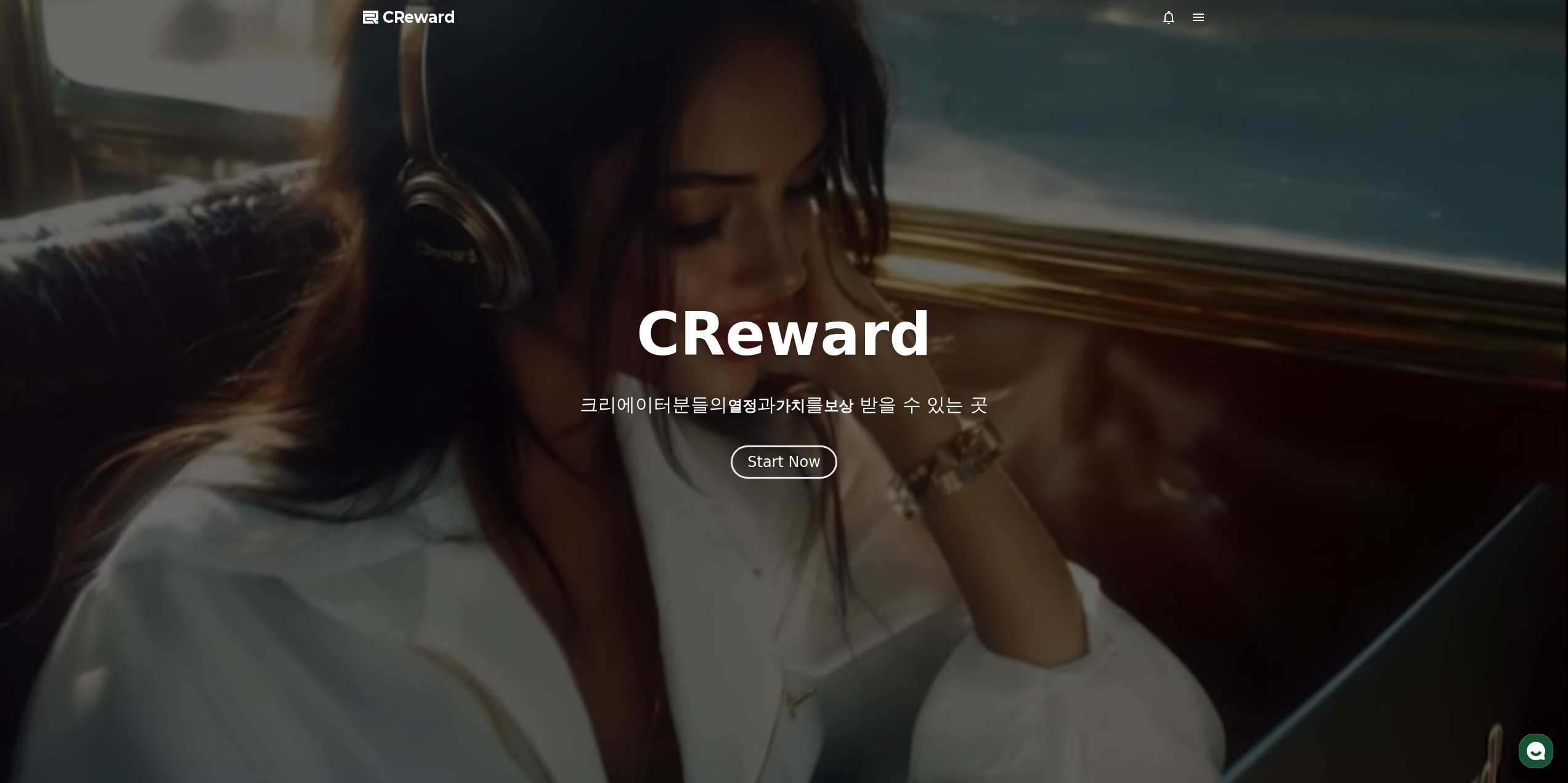
click at [1185, 17] on div at bounding box center [1182, 17] width 44 height 15
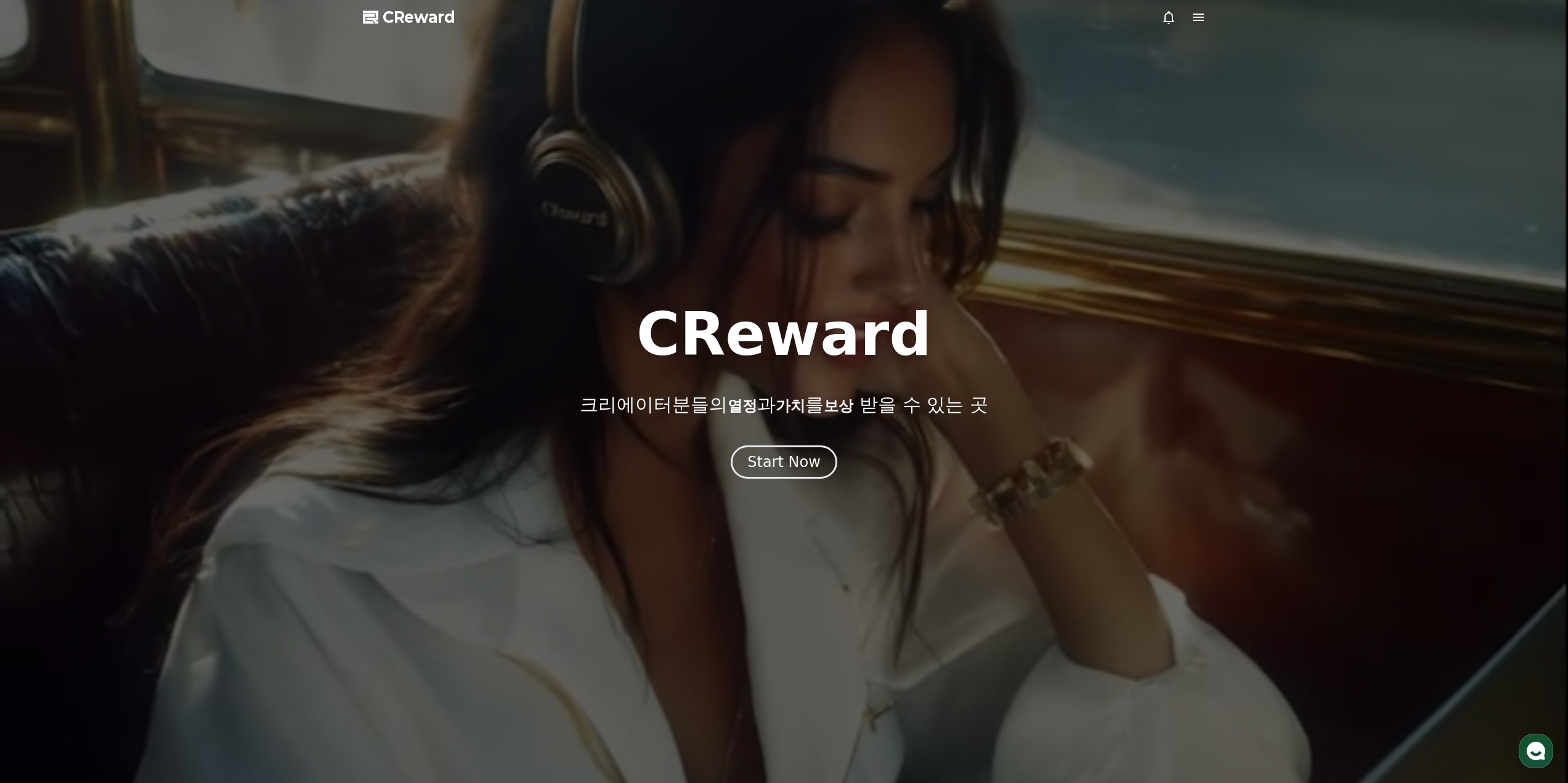
click at [1193, 13] on icon at bounding box center [1197, 17] width 11 height 7
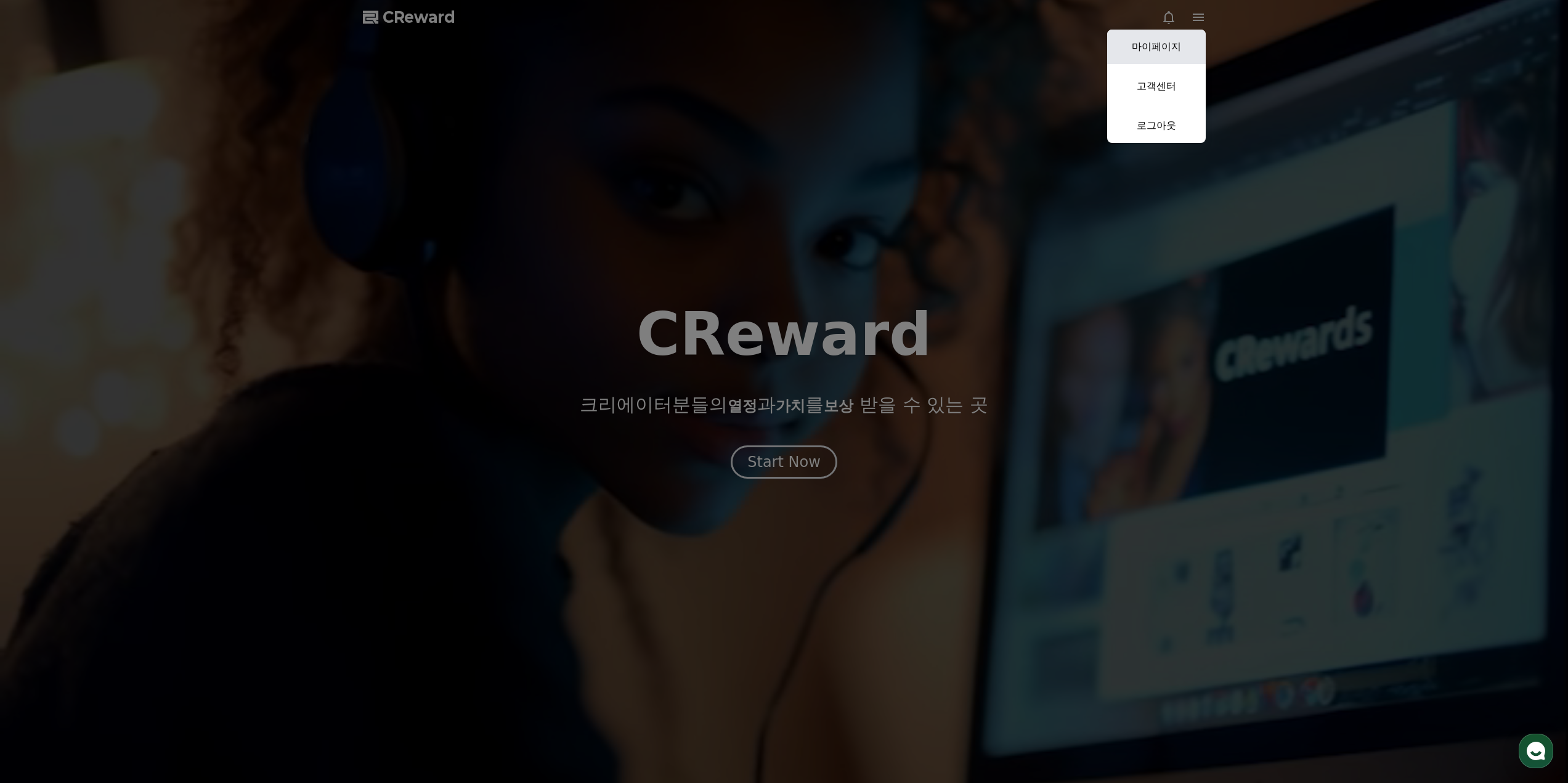
click at [1160, 49] on link "마이페이지" at bounding box center [1156, 47] width 99 height 35
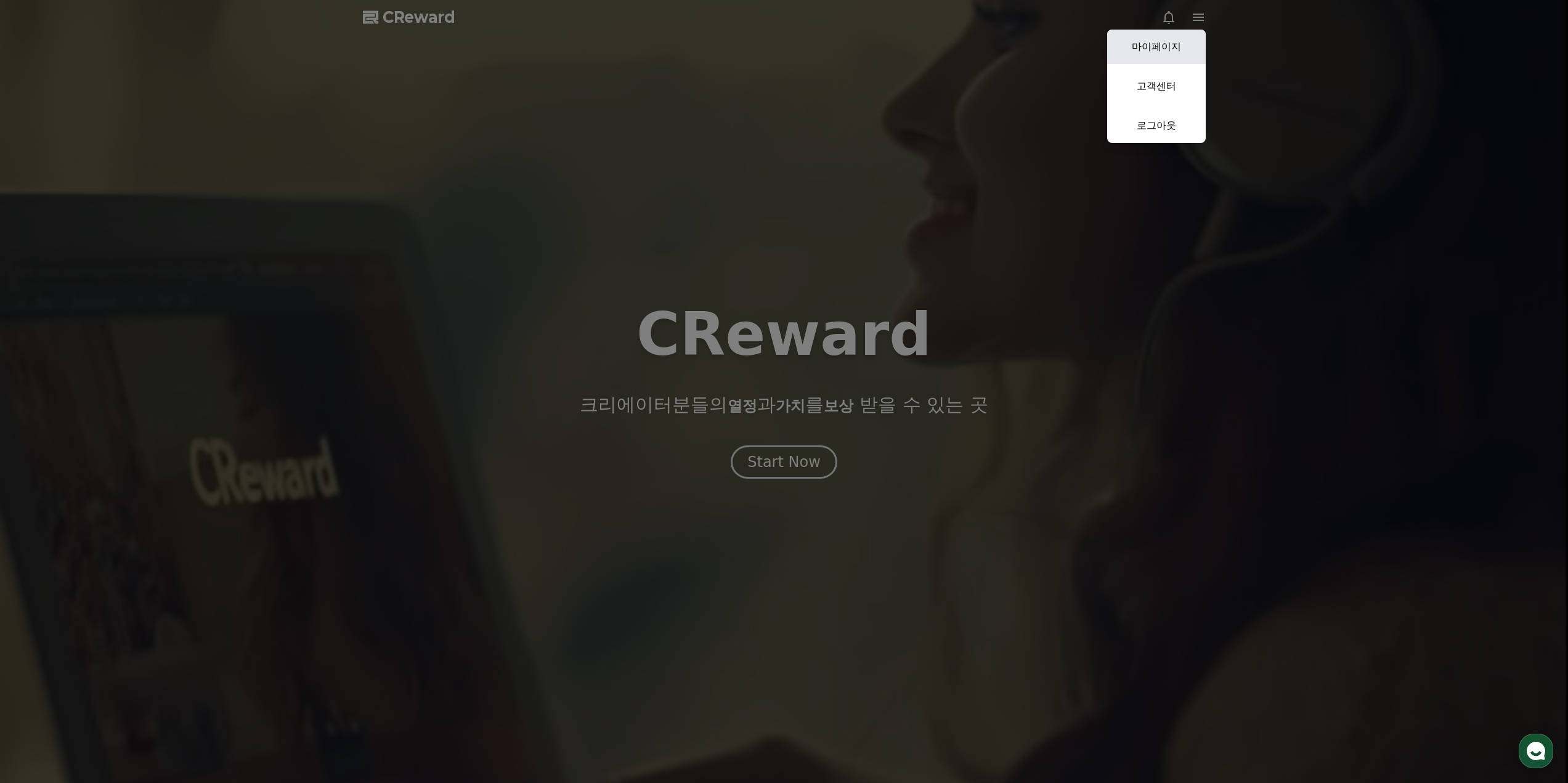
select select "**********"
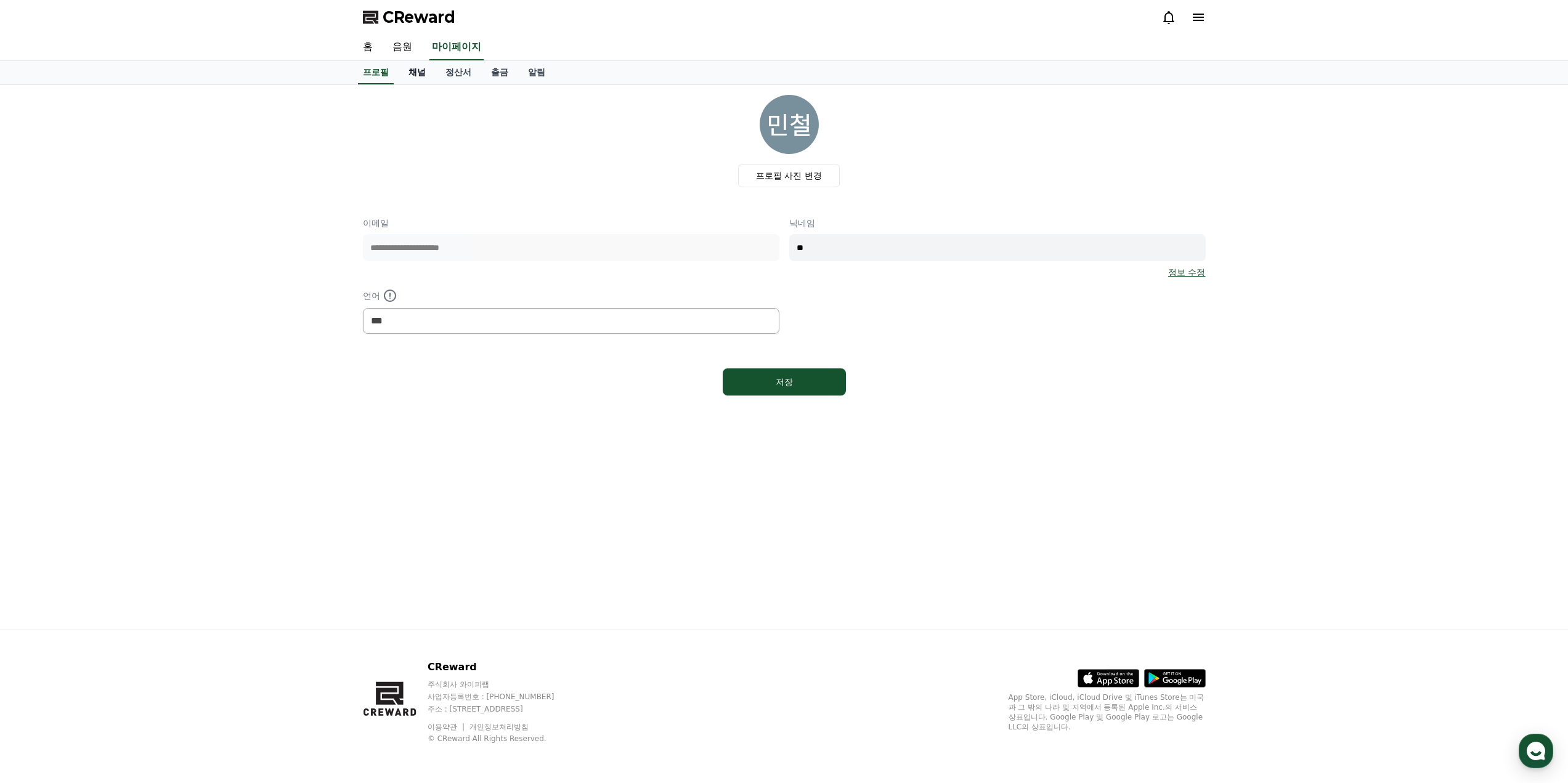
click at [411, 69] on link "채널" at bounding box center [417, 73] width 37 height 23
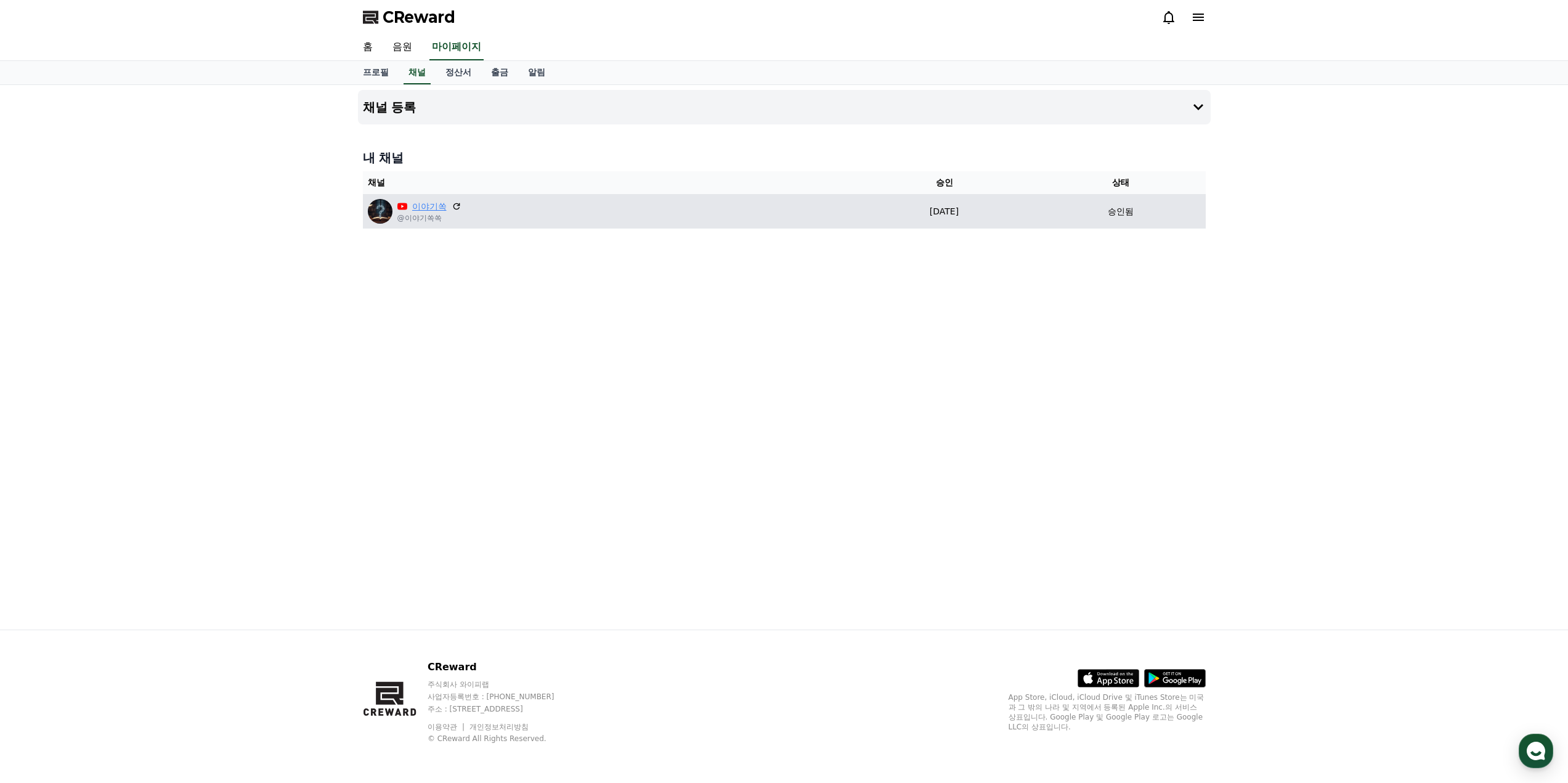
click at [435, 203] on link "이야기쏙" at bounding box center [430, 207] width 35 height 13
